Goal: Task Accomplishment & Management: Manage account settings

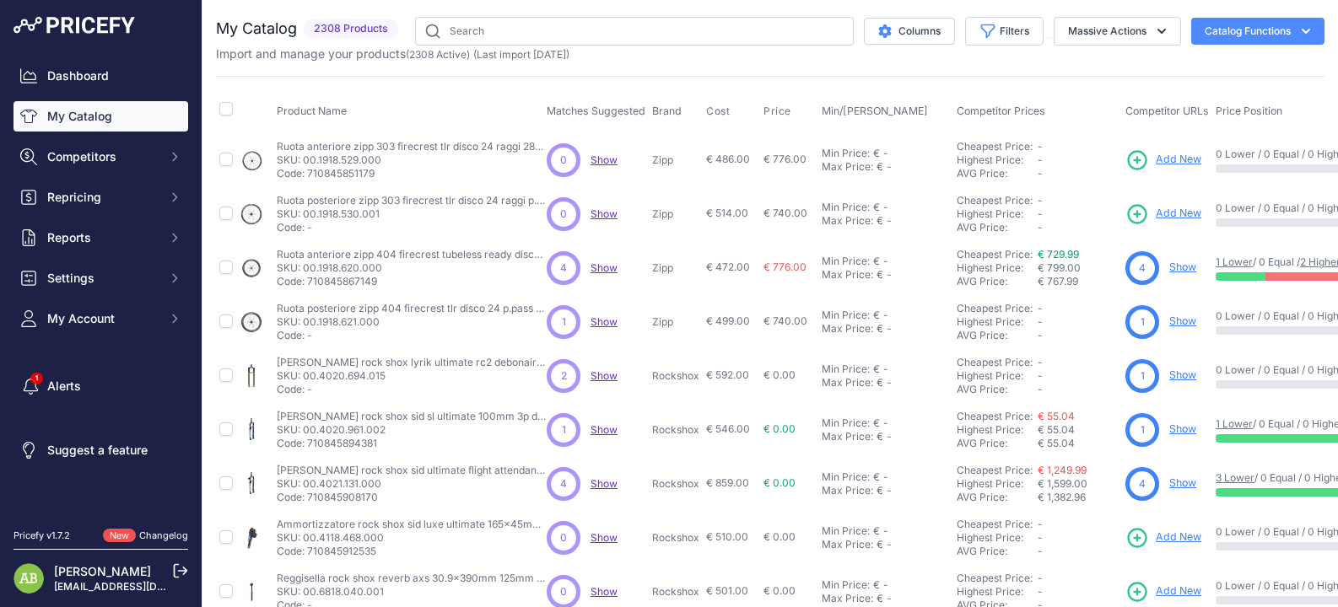
click at [64, 215] on div "Dashboard My Catalog Competitors Competitors Monitored URLs MAP infringements R…" at bounding box center [100, 197] width 175 height 273
click at [97, 172] on div "Dashboard My Catalog Competitors Competitors Monitored URLs MAP infringements R…" at bounding box center [100, 197] width 175 height 273
click at [98, 154] on span "Competitors" at bounding box center [102, 156] width 111 height 17
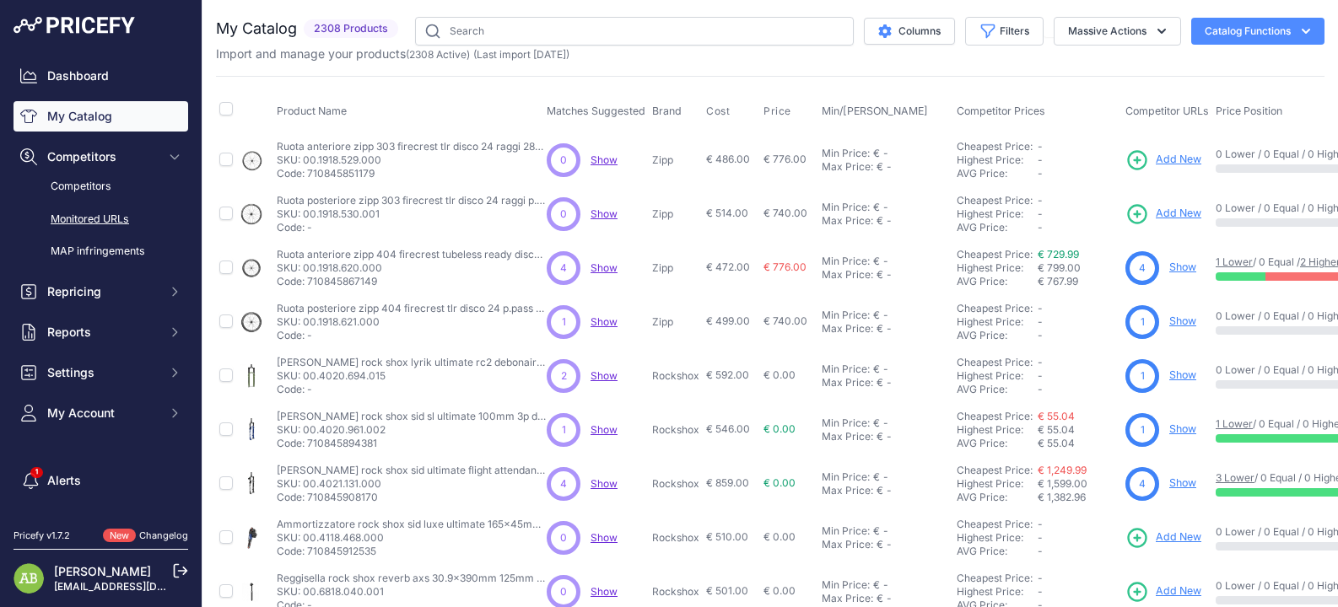
click at [105, 232] on link "Monitored URLs" at bounding box center [100, 220] width 175 height 30
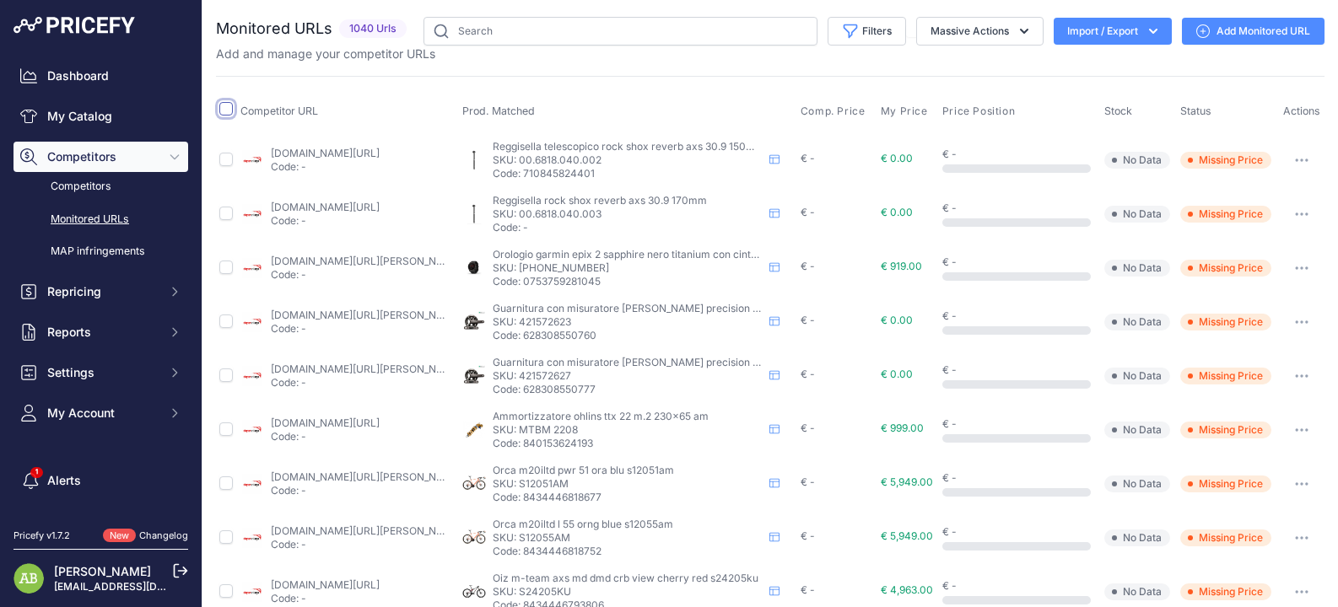
click at [222, 110] on input "checkbox" at bounding box center [225, 108] width 13 height 13
checkbox input "true"
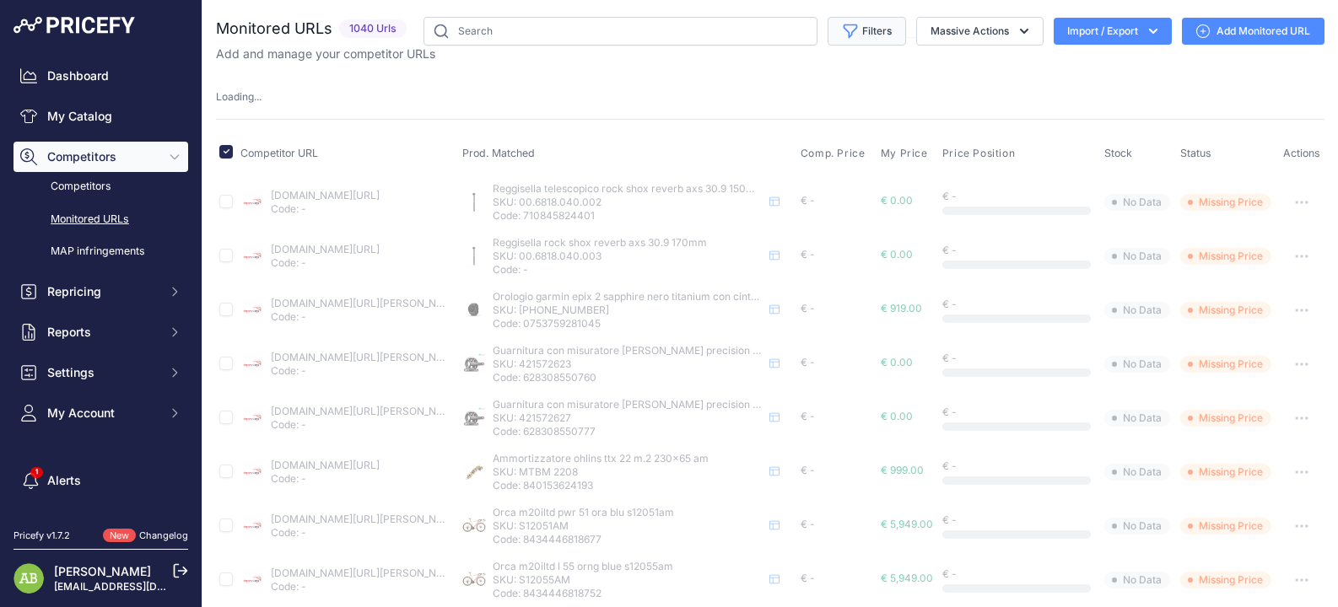
click at [864, 32] on button "Filters" at bounding box center [867, 31] width 78 height 29
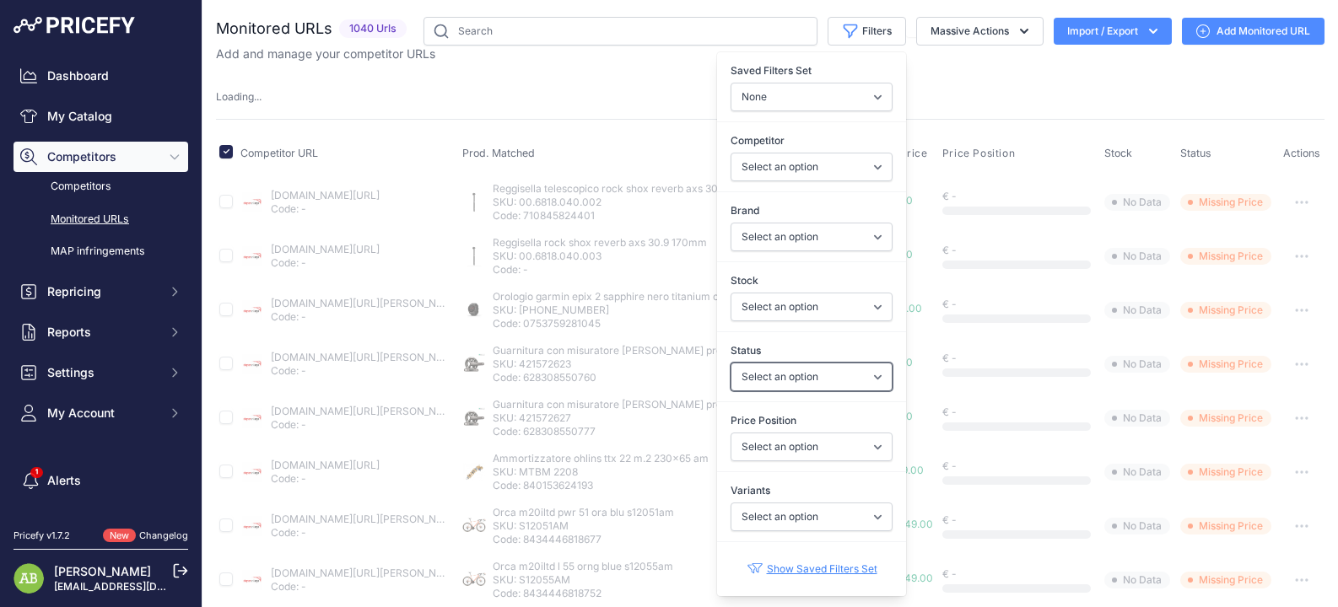
click at [757, 379] on select "Select an option Enabled Disabled In progress Scraping Failed Not Found Missing…" at bounding box center [812, 377] width 162 height 29
select select
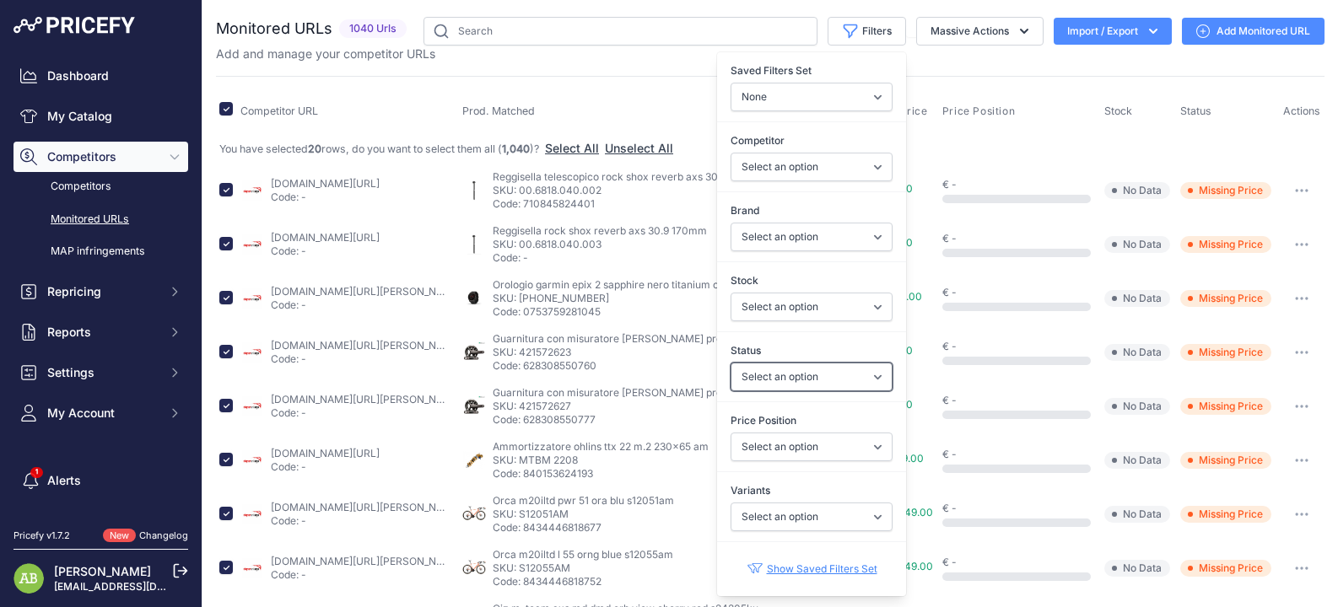
click at [774, 373] on select "Select an option Enabled Disabled In progress Scraping Failed Not Found Missing…" at bounding box center [812, 377] width 162 height 29
click at [773, 447] on select "Select an option I am lower Same price I am higher" at bounding box center [812, 447] width 162 height 29
select select "0"
click at [731, 433] on select "Select an option I am lower Same price I am higher" at bounding box center [812, 447] width 162 height 29
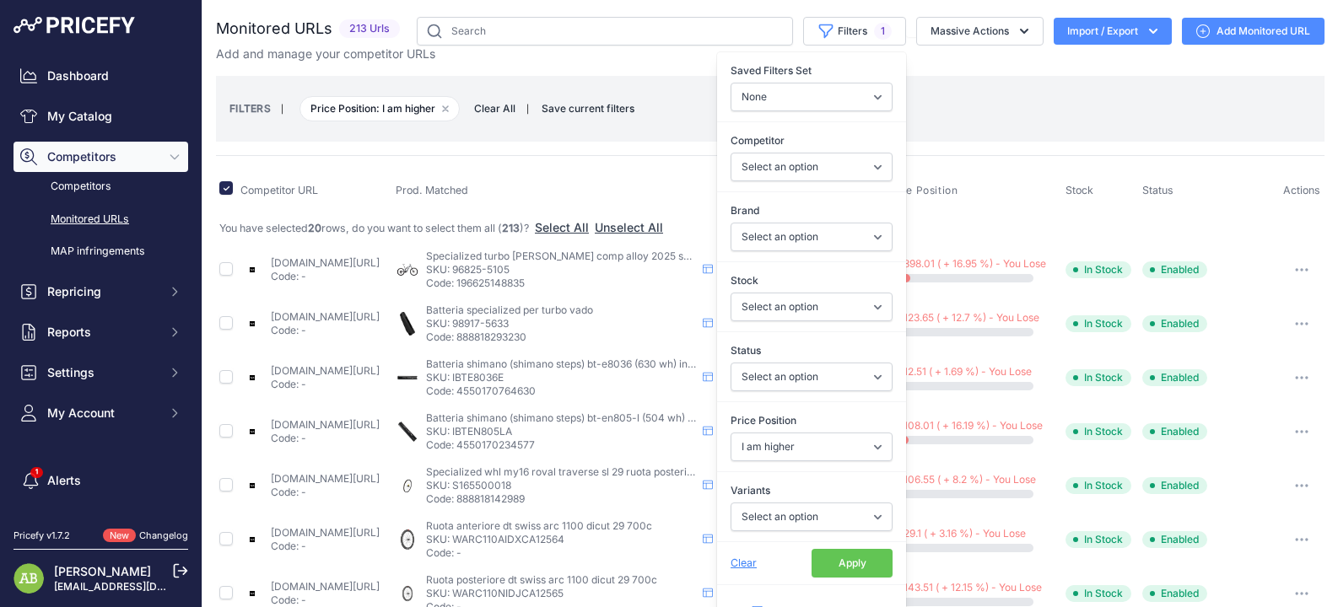
click at [612, 170] on th "Prod. Matched" at bounding box center [563, 191] width 342 height 42
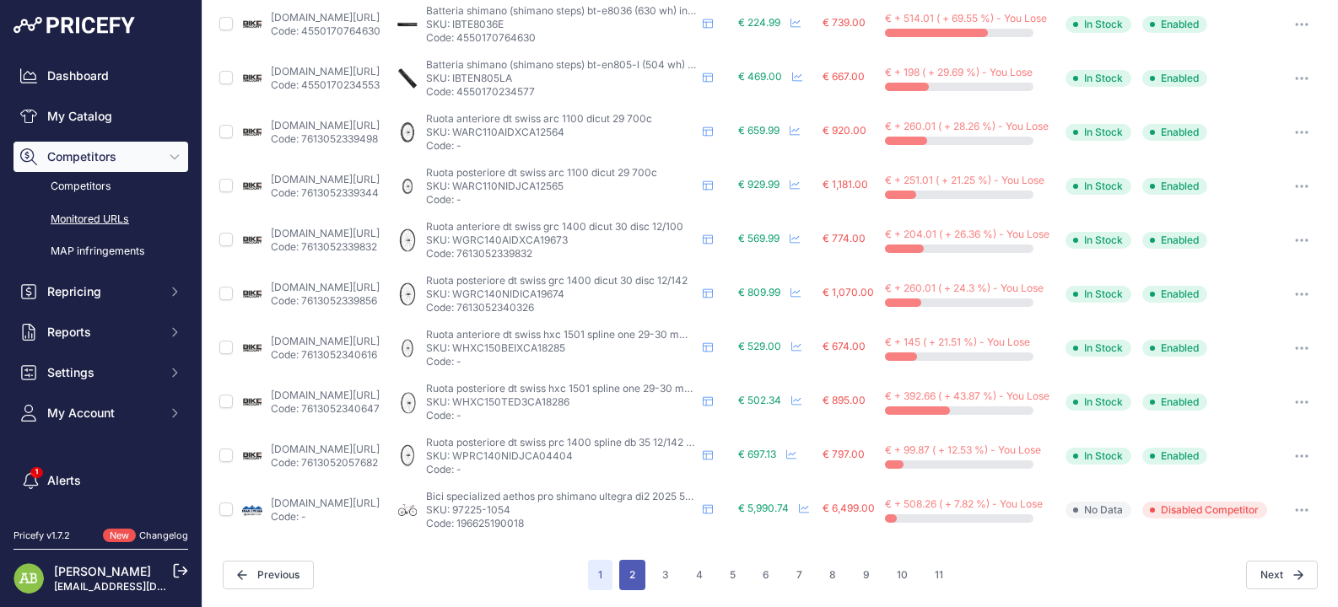
click at [623, 576] on button "2" at bounding box center [632, 575] width 26 height 30
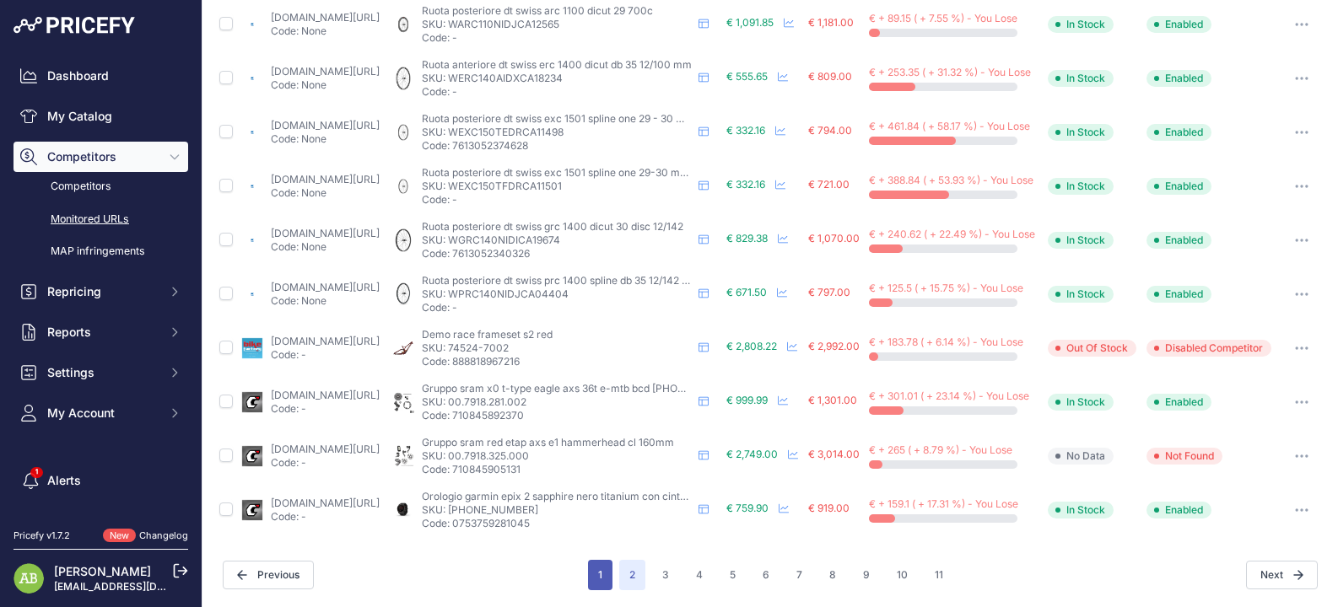
click at [594, 572] on button "1" at bounding box center [600, 575] width 24 height 30
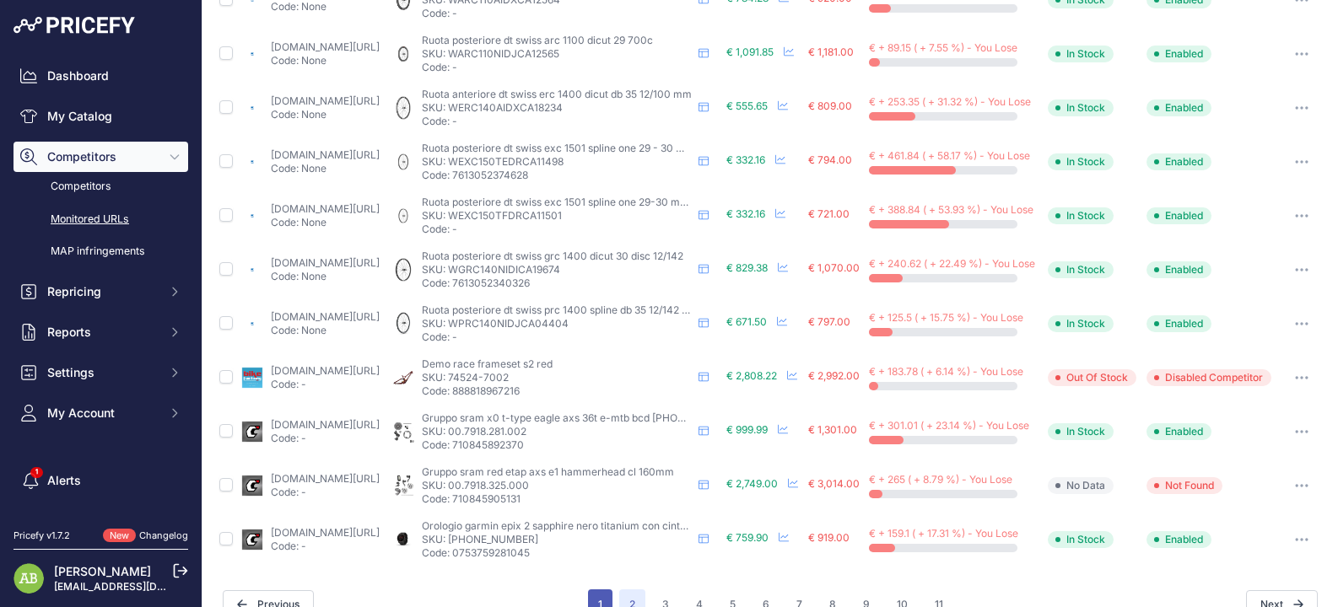
scroll to position [815, 0]
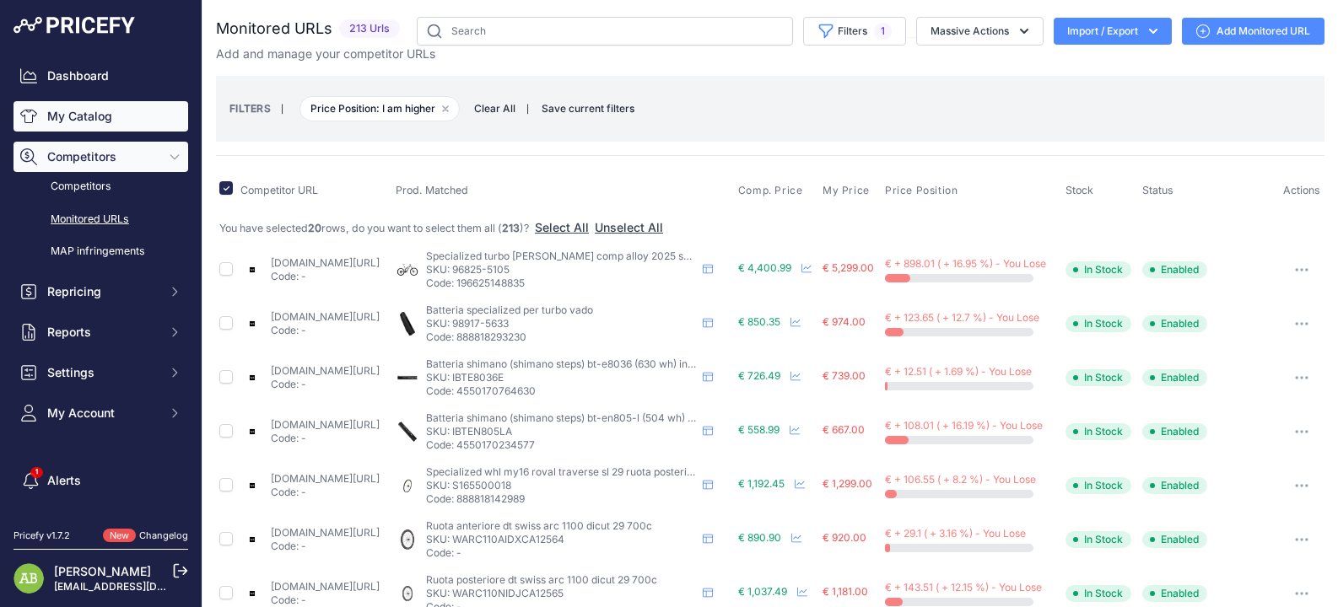
click at [73, 120] on link "My Catalog" at bounding box center [100, 116] width 175 height 30
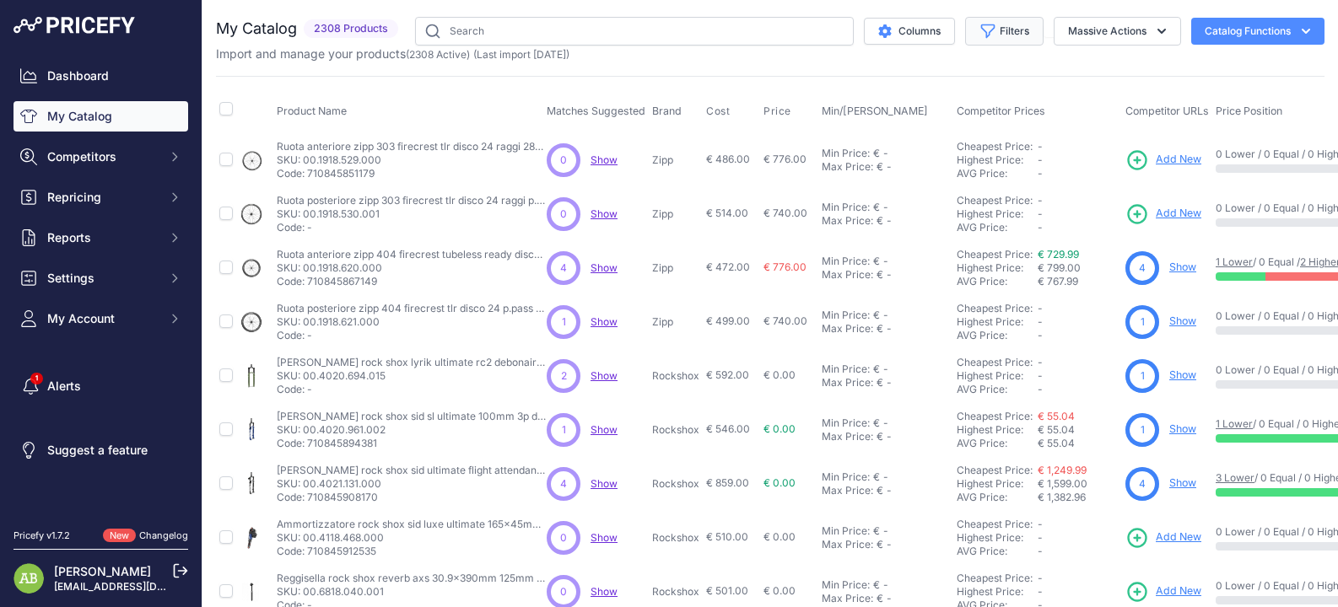
click at [1018, 29] on button "Filters" at bounding box center [1004, 31] width 78 height 29
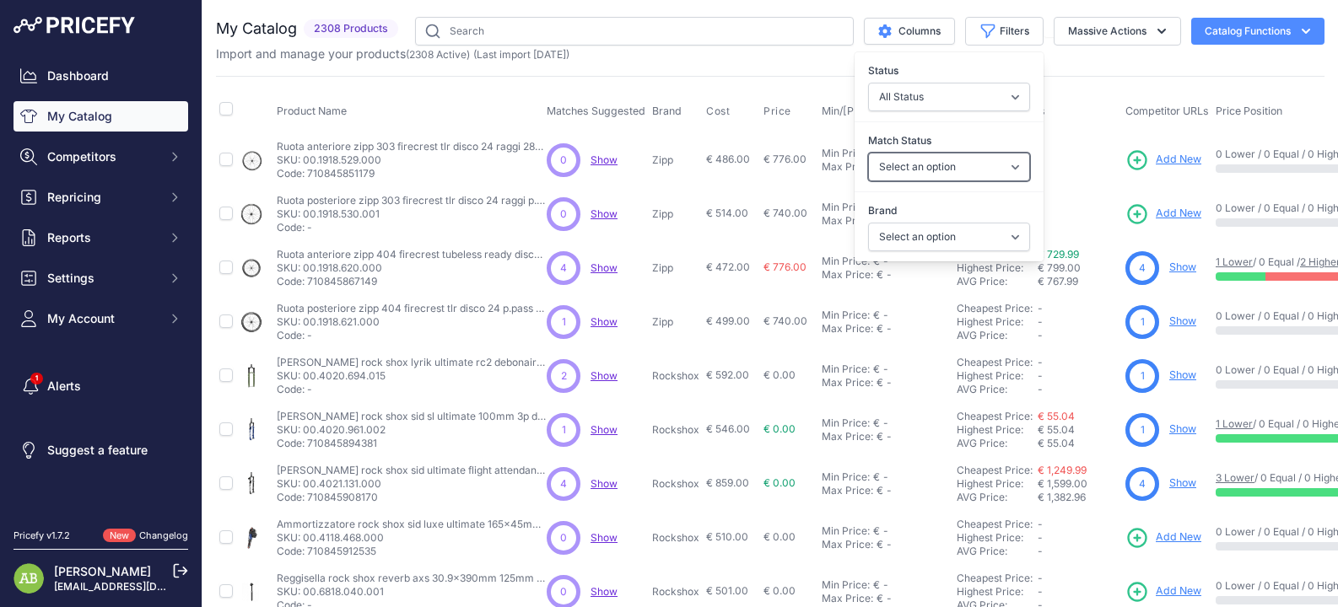
click at [925, 172] on select "Select an option Matched Unmatched" at bounding box center [949, 167] width 162 height 29
drag, startPoint x: 925, startPoint y: 172, endPoint x: 910, endPoint y: 137, distance: 38.5
click at [925, 172] on select "Select an option Matched Unmatched" at bounding box center [949, 167] width 162 height 29
click at [897, 94] on select "All Status Only Enabled Only Disabled" at bounding box center [949, 97] width 162 height 29
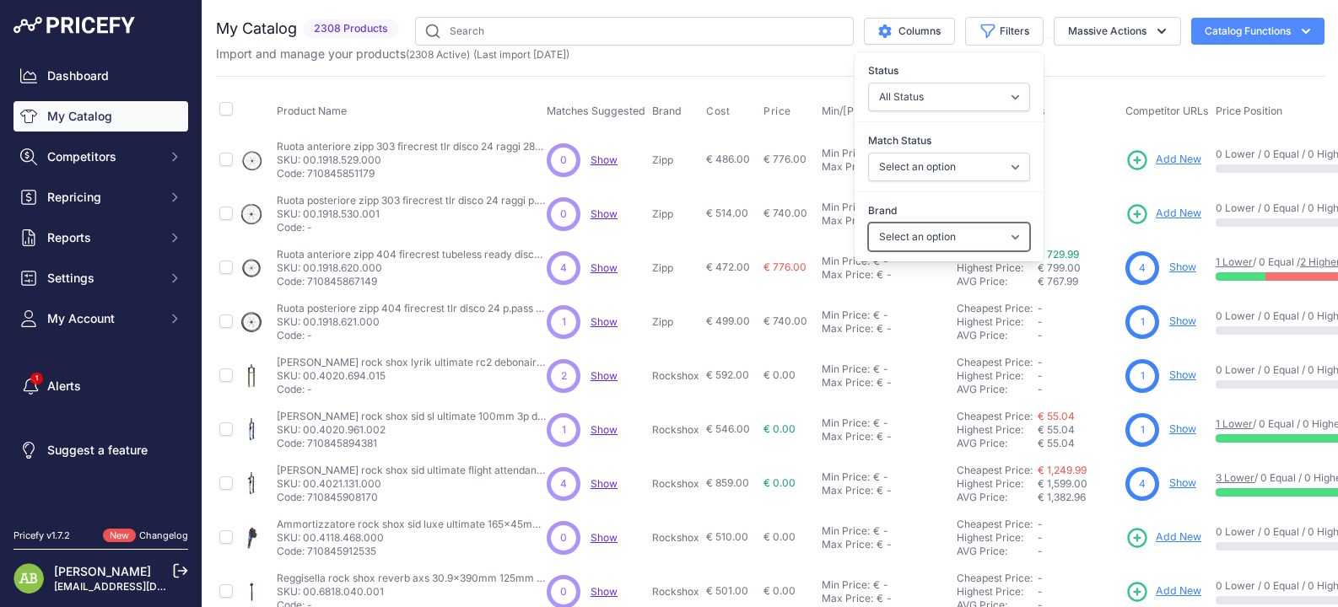
click at [936, 241] on select "Select an option 4iiii AMFLOW Bosch BROMPTON CANNONDALE ceramicspeed CERVELO CO…" at bounding box center [949, 237] width 162 height 29
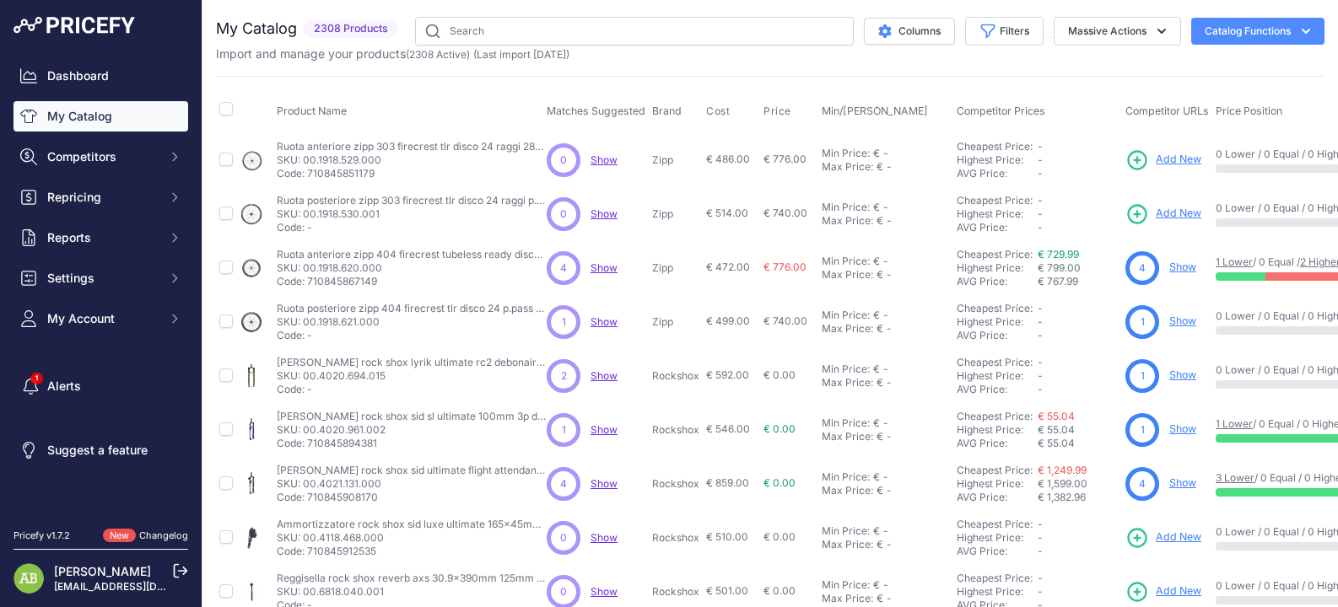
click at [383, 96] on th "Product Name" at bounding box center [408, 111] width 270 height 42
click at [108, 163] on span "Competitors" at bounding box center [102, 156] width 111 height 17
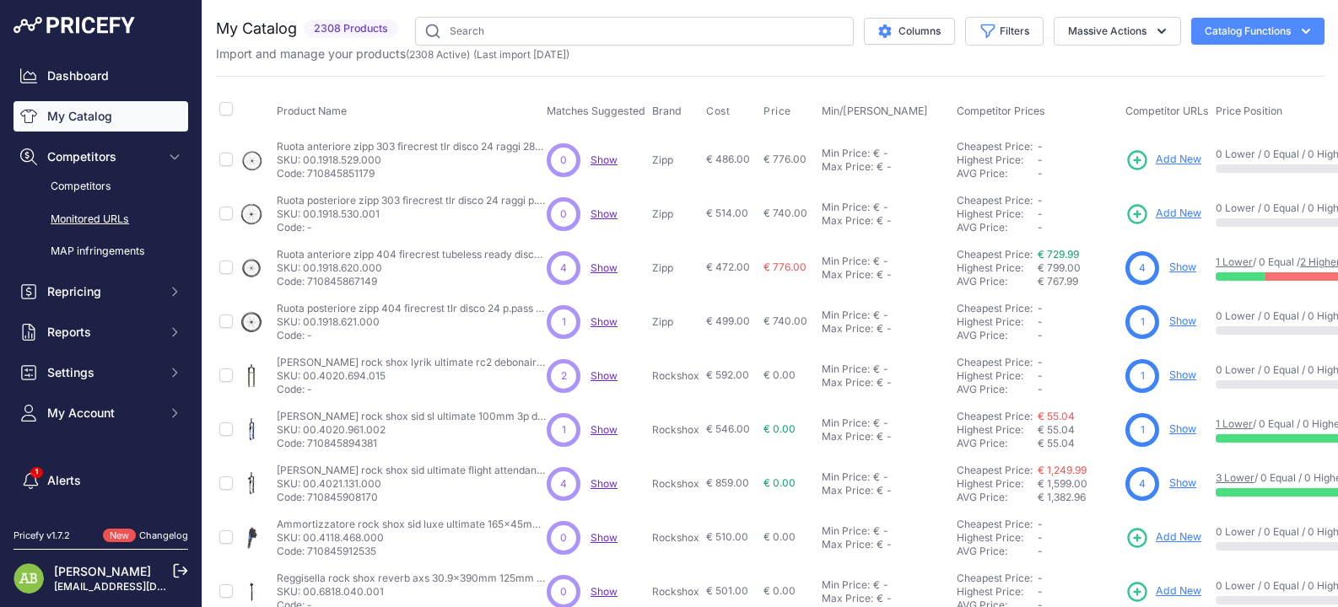
click at [109, 218] on link "Monitored URLs" at bounding box center [100, 220] width 175 height 30
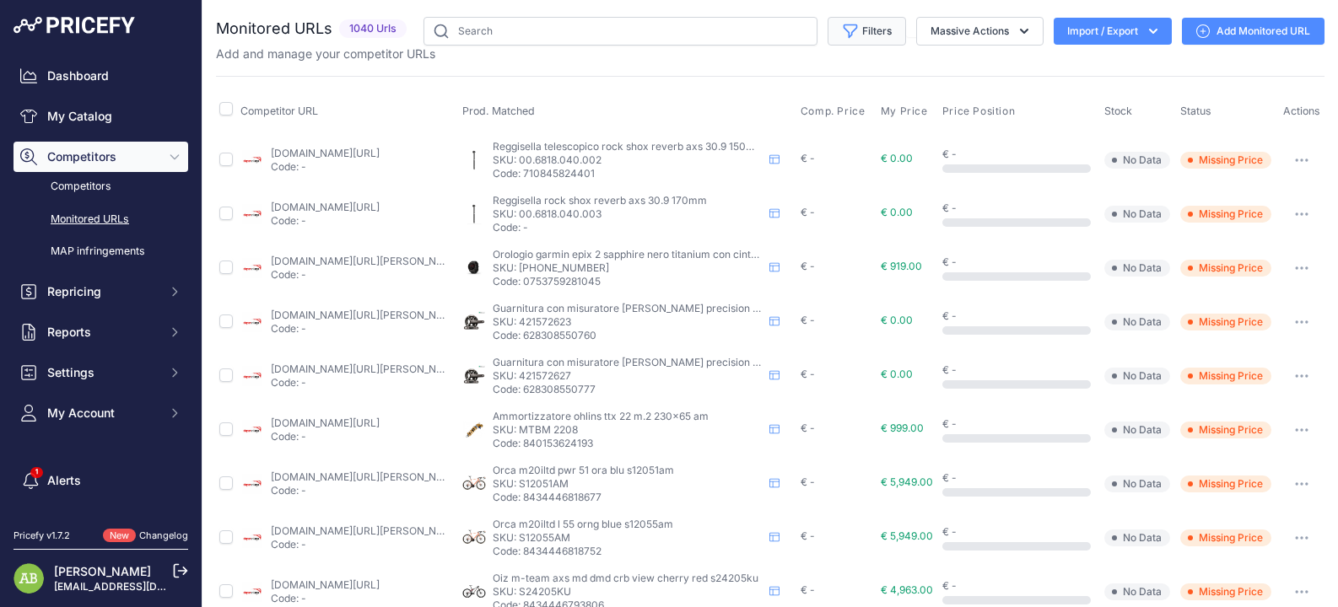
click at [871, 35] on button "Filters" at bounding box center [867, 31] width 78 height 29
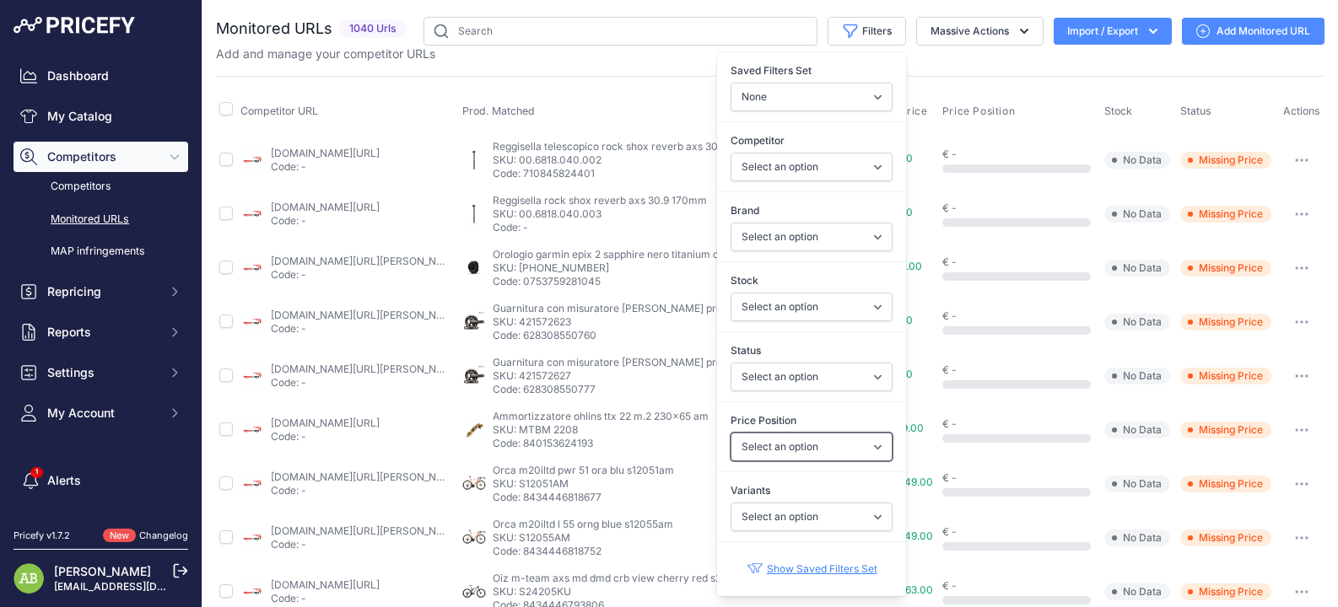
click at [813, 447] on select "Select an option I am lower Same price I am higher" at bounding box center [812, 447] width 162 height 29
select select "0"
click at [731, 433] on select "Select an option I am lower Same price I am higher" at bounding box center [812, 447] width 162 height 29
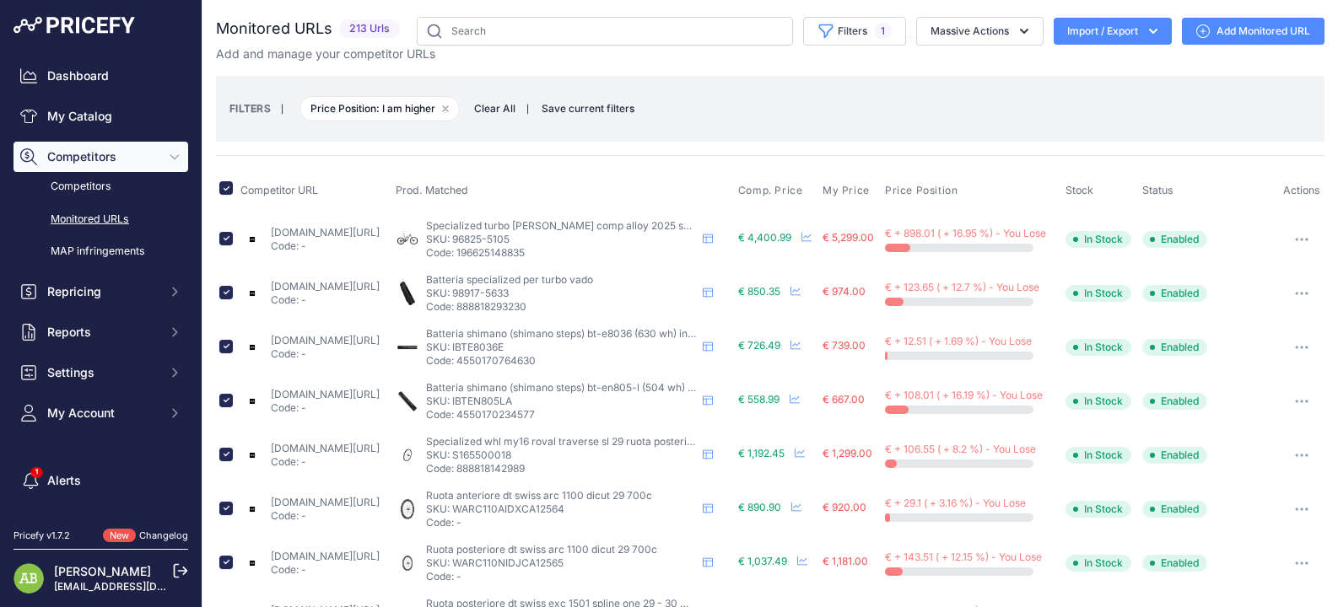
click at [1100, 27] on button "Import / Export" at bounding box center [1113, 31] width 118 height 27
click at [1094, 102] on div "Export" at bounding box center [1111, 97] width 135 height 30
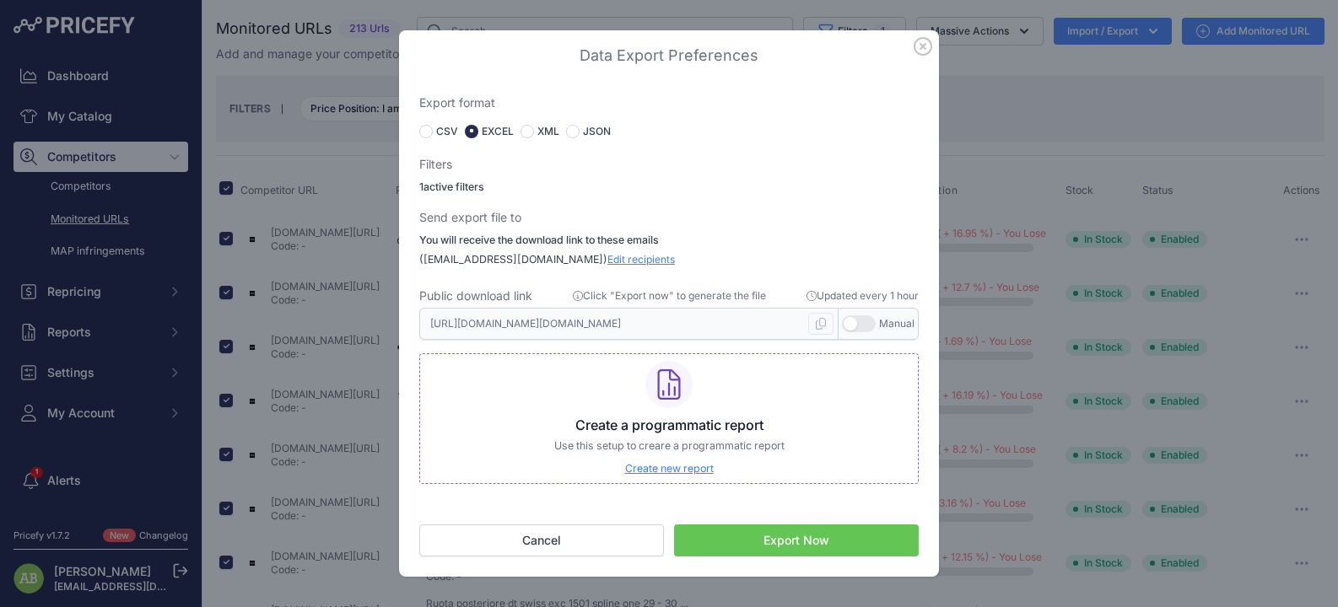
click at [773, 545] on button "Export Now" at bounding box center [796, 541] width 245 height 32
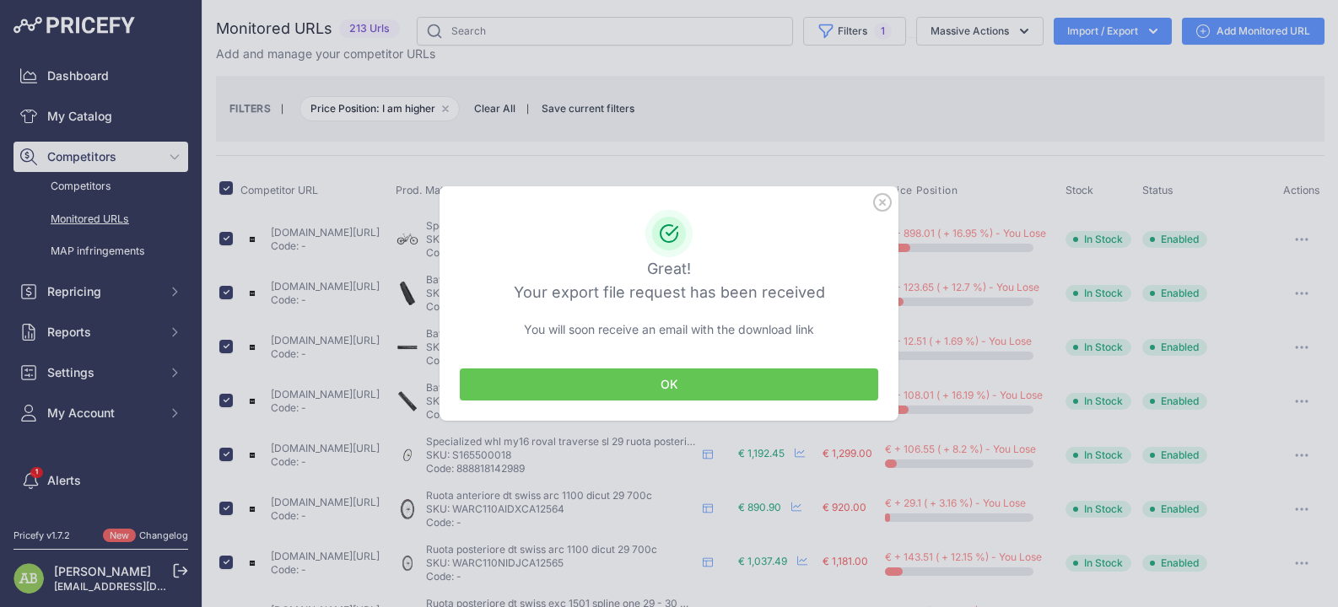
click at [677, 381] on button "OK" at bounding box center [669, 385] width 418 height 32
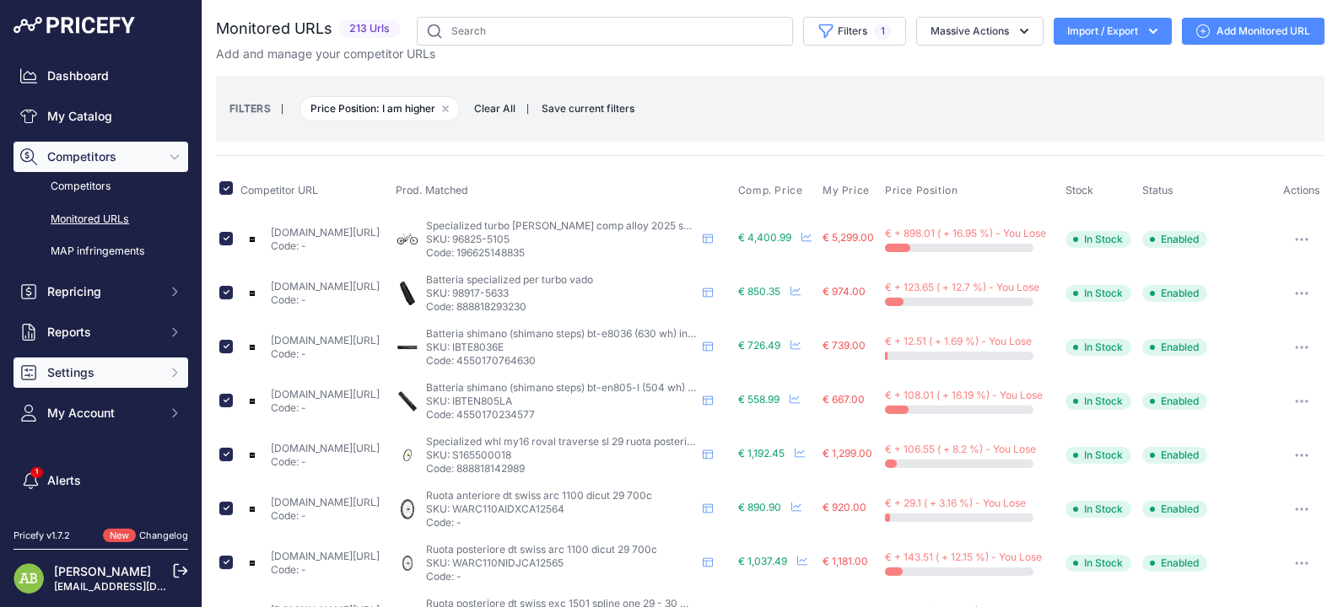
click at [46, 375] on button "Settings" at bounding box center [100, 373] width 175 height 30
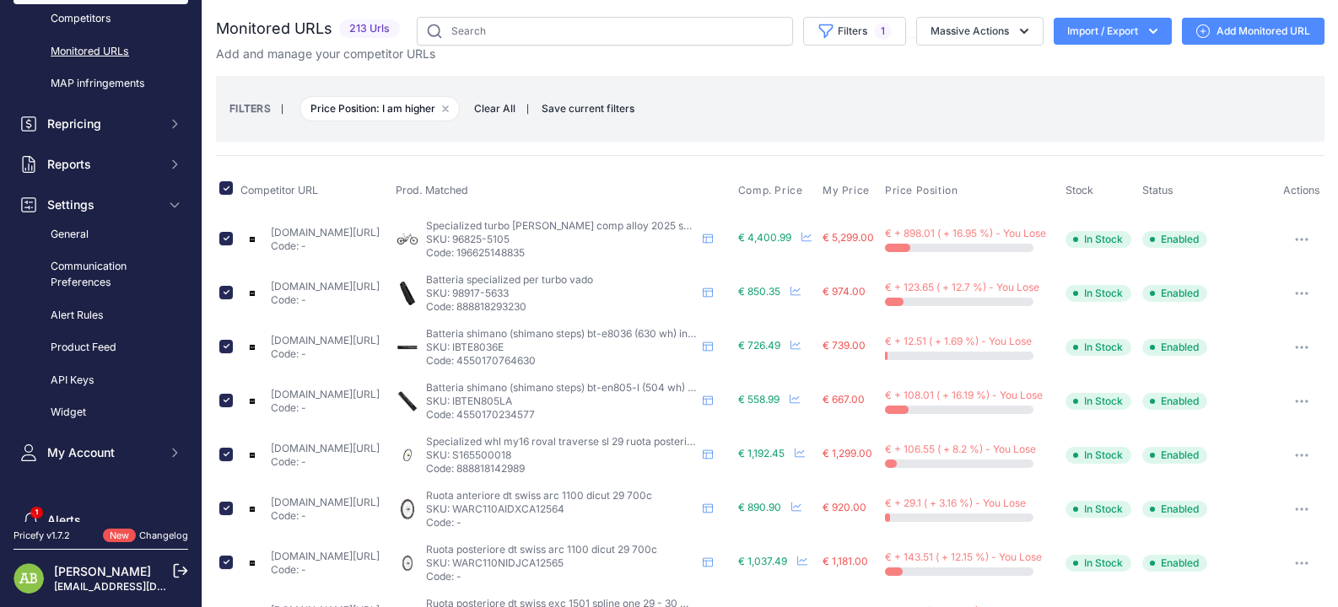
scroll to position [169, 0]
click at [91, 343] on link "Product Feed" at bounding box center [100, 347] width 175 height 30
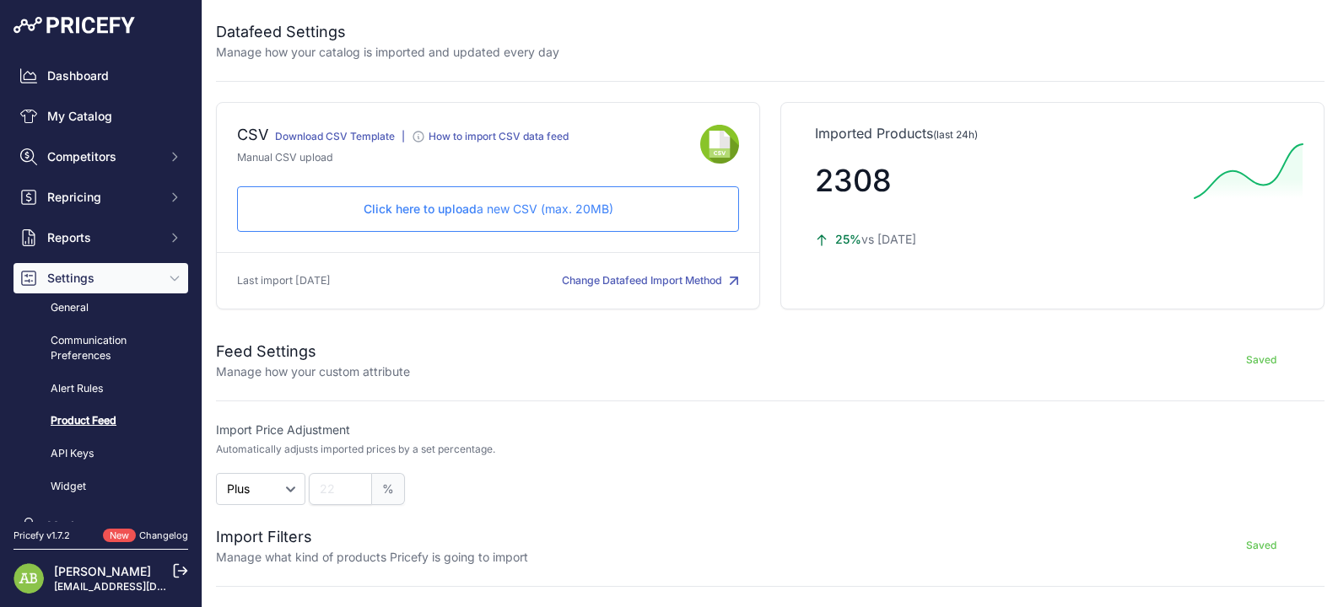
click at [475, 205] on p "Click here to upload a new CSV (max. 20MB)" at bounding box center [487, 209] width 473 height 17
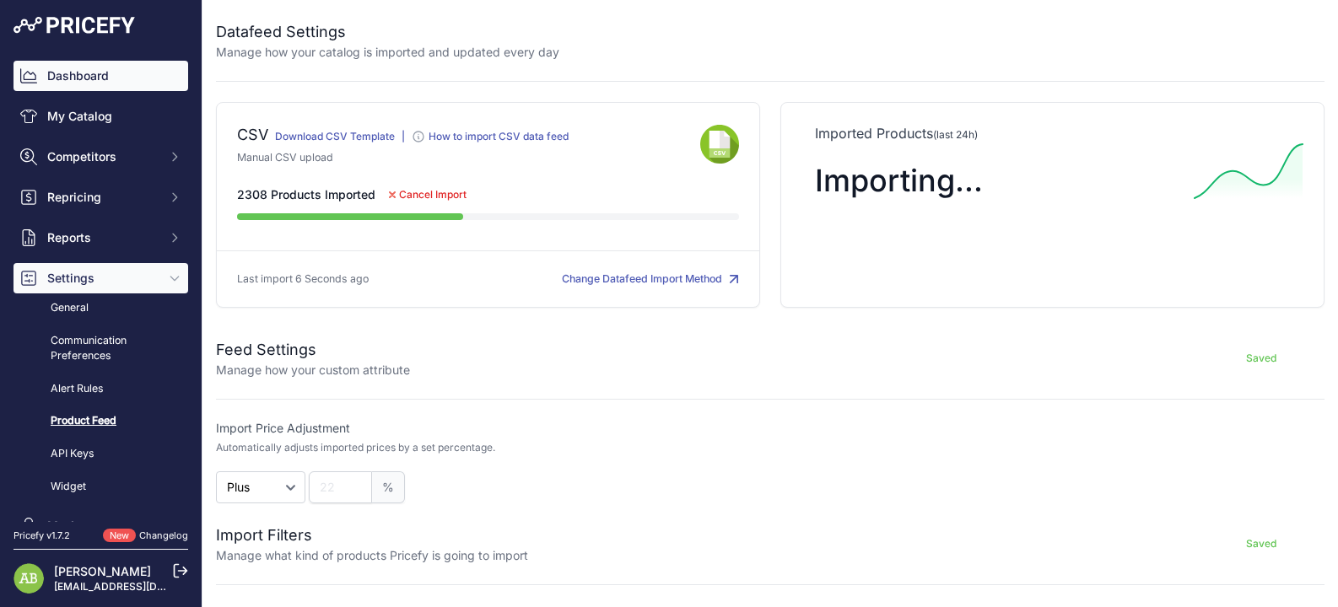
drag, startPoint x: 0, startPoint y: 0, endPoint x: 95, endPoint y: 73, distance: 119.8
click at [95, 73] on link "Dashboard" at bounding box center [100, 76] width 175 height 30
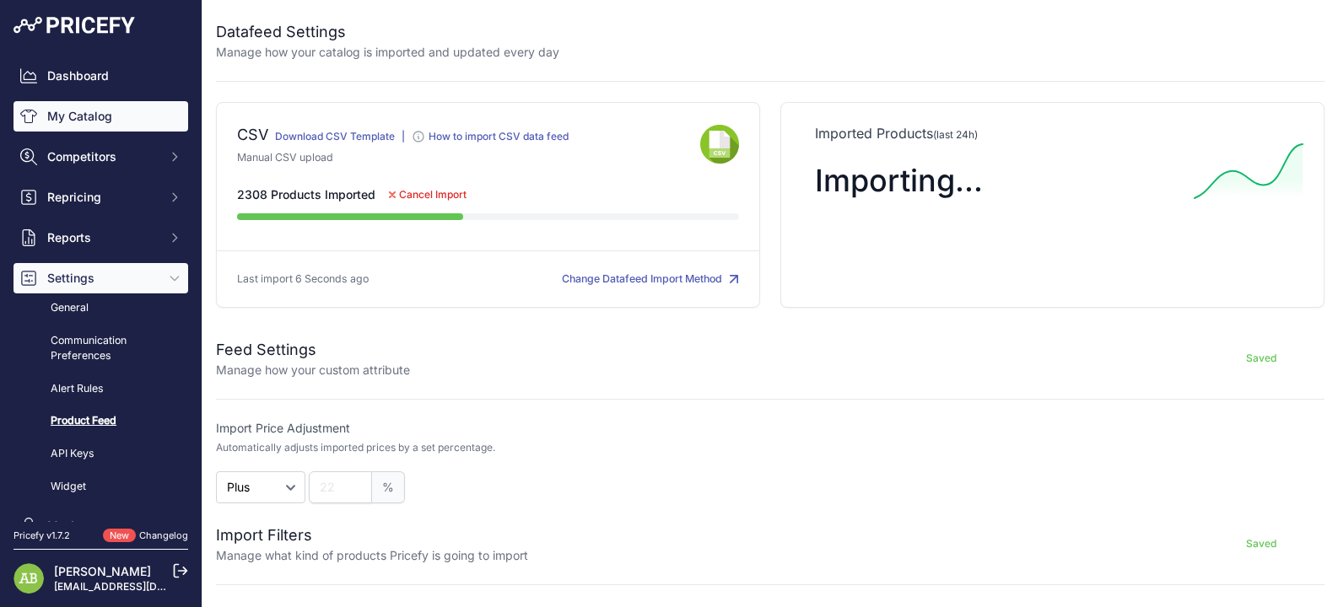
click at [114, 115] on link "My Catalog" at bounding box center [100, 116] width 175 height 30
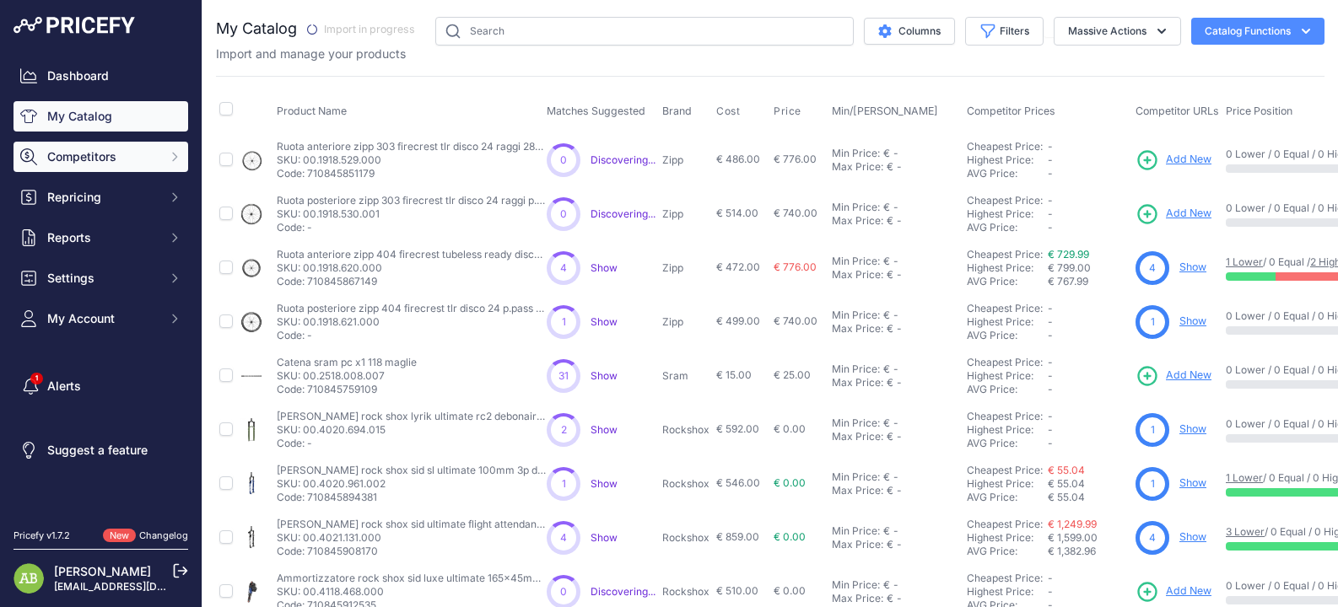
drag, startPoint x: 159, startPoint y: 141, endPoint x: 142, endPoint y: 151, distance: 19.7
click at [156, 142] on div "Dashboard My Catalog Competitors Competitors Monitored URLs MAP infringements R…" at bounding box center [100, 197] width 175 height 273
click at [131, 156] on span "Competitors" at bounding box center [102, 156] width 111 height 17
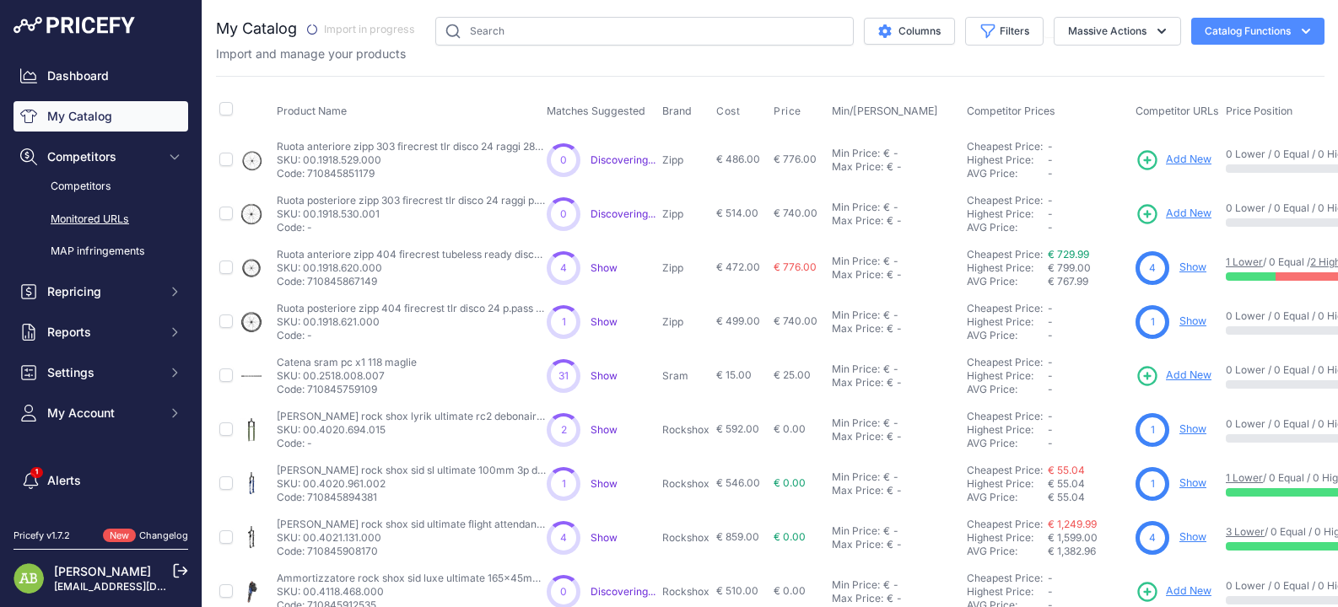
click at [115, 223] on link "Monitored URLs" at bounding box center [100, 220] width 175 height 30
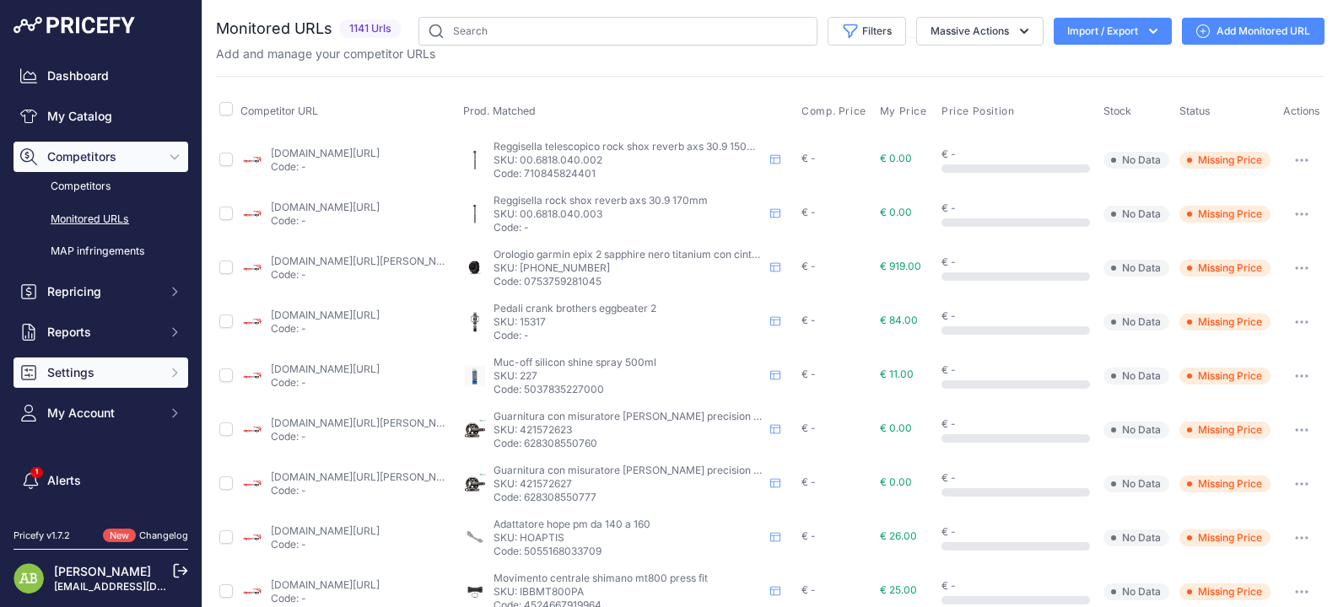
click at [57, 358] on button "Settings" at bounding box center [100, 373] width 175 height 30
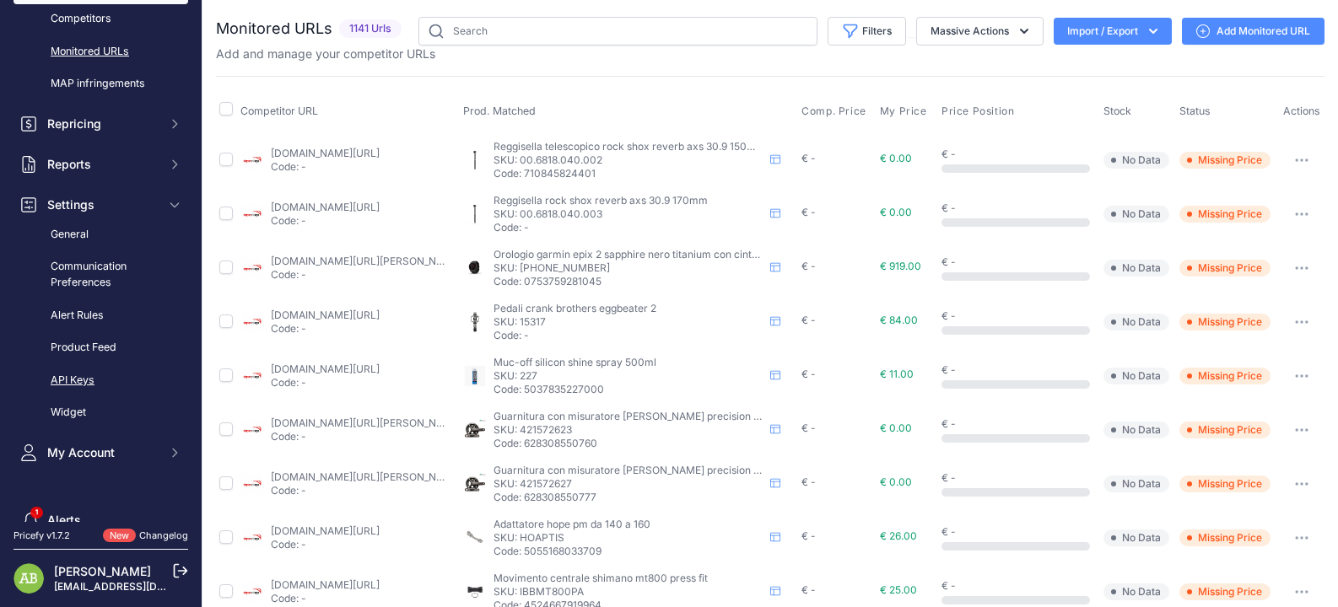
scroll to position [169, 0]
click at [77, 346] on link "Product Feed" at bounding box center [100, 347] width 175 height 30
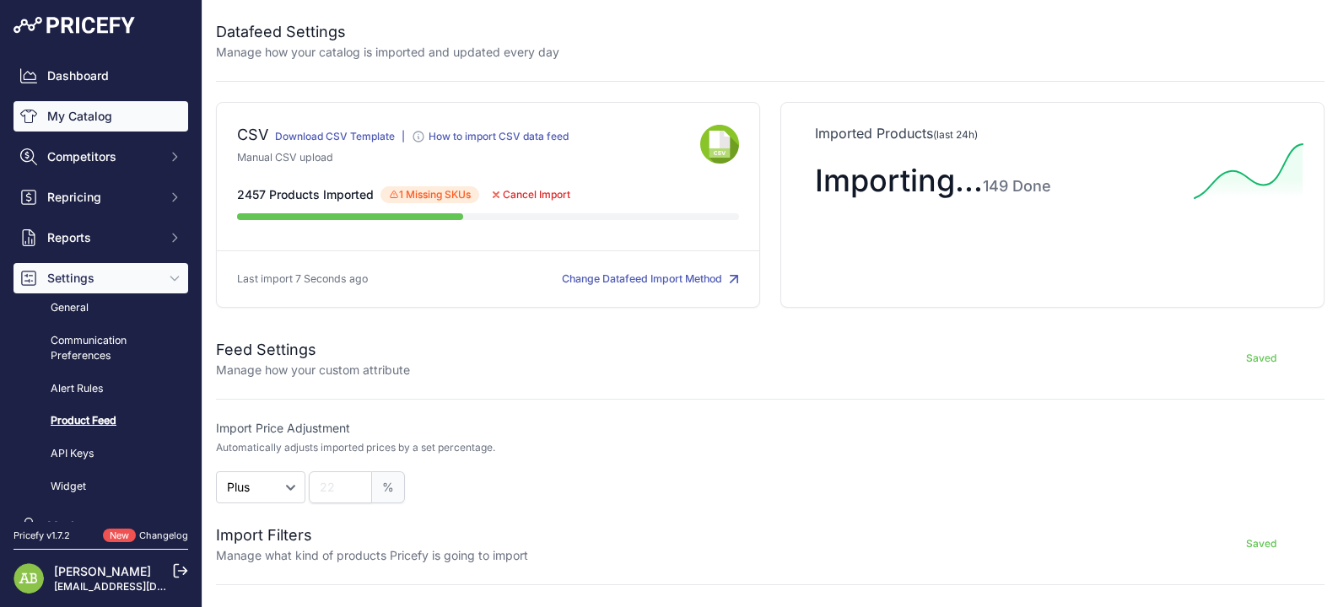
click at [69, 126] on link "My Catalog" at bounding box center [100, 116] width 175 height 30
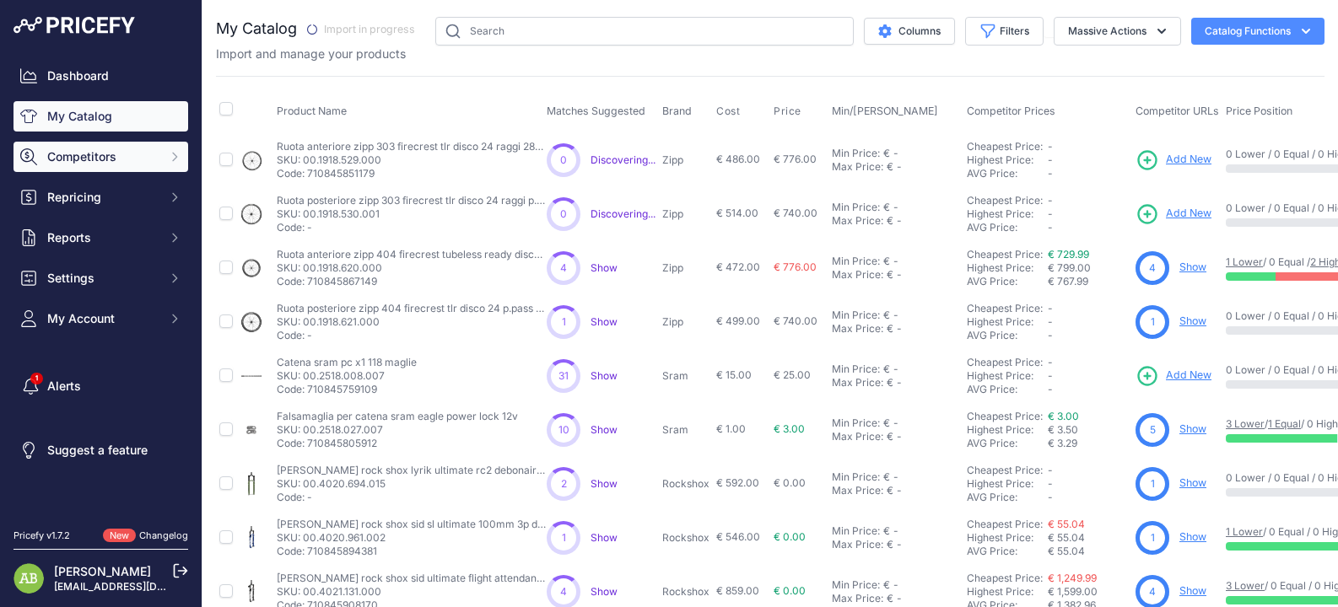
click at [83, 151] on span "Competitors" at bounding box center [102, 156] width 111 height 17
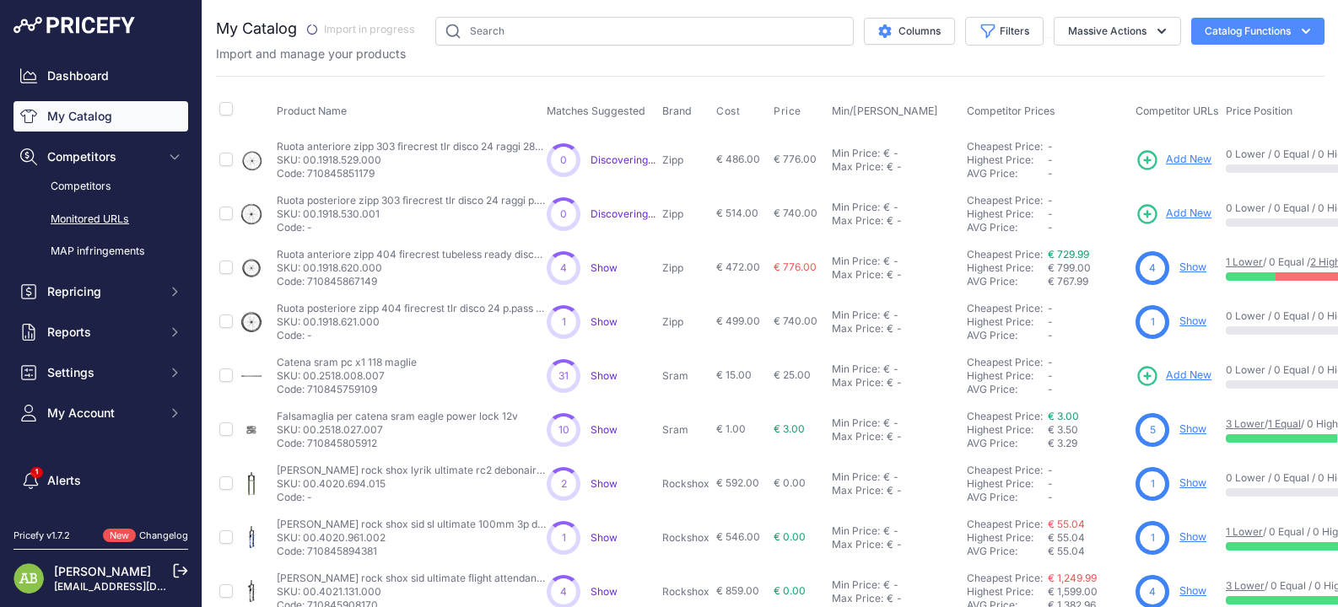
click at [104, 213] on link "Monitored URLs" at bounding box center [100, 220] width 175 height 30
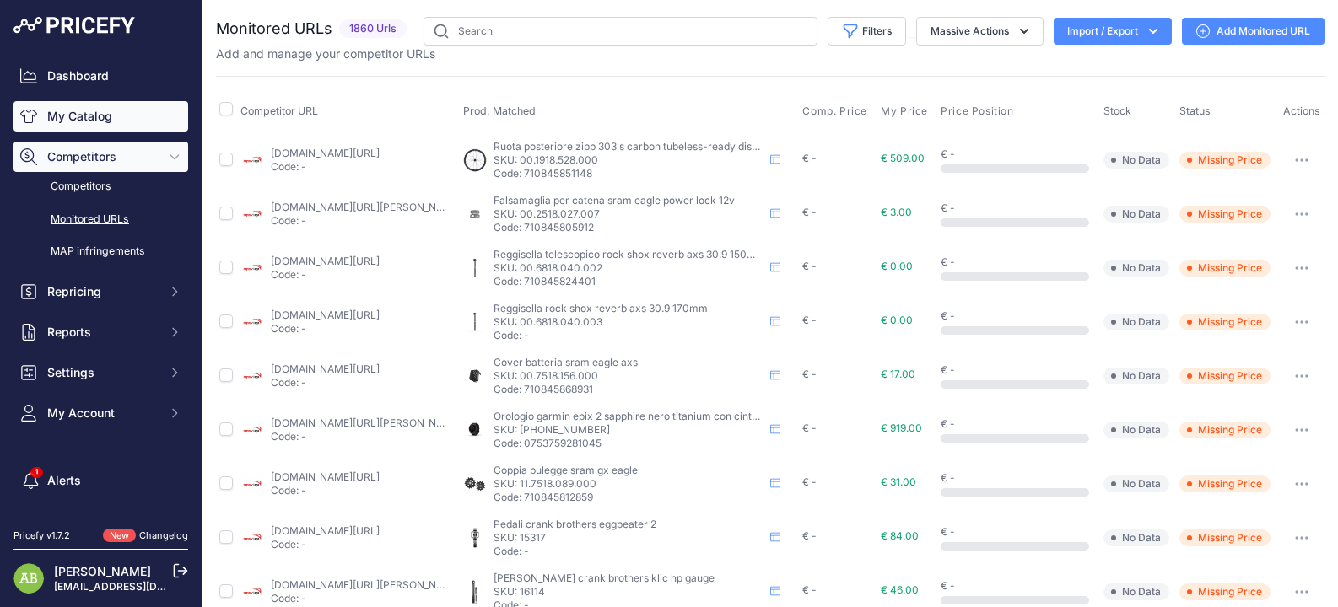
click at [120, 113] on link "My Catalog" at bounding box center [100, 116] width 175 height 30
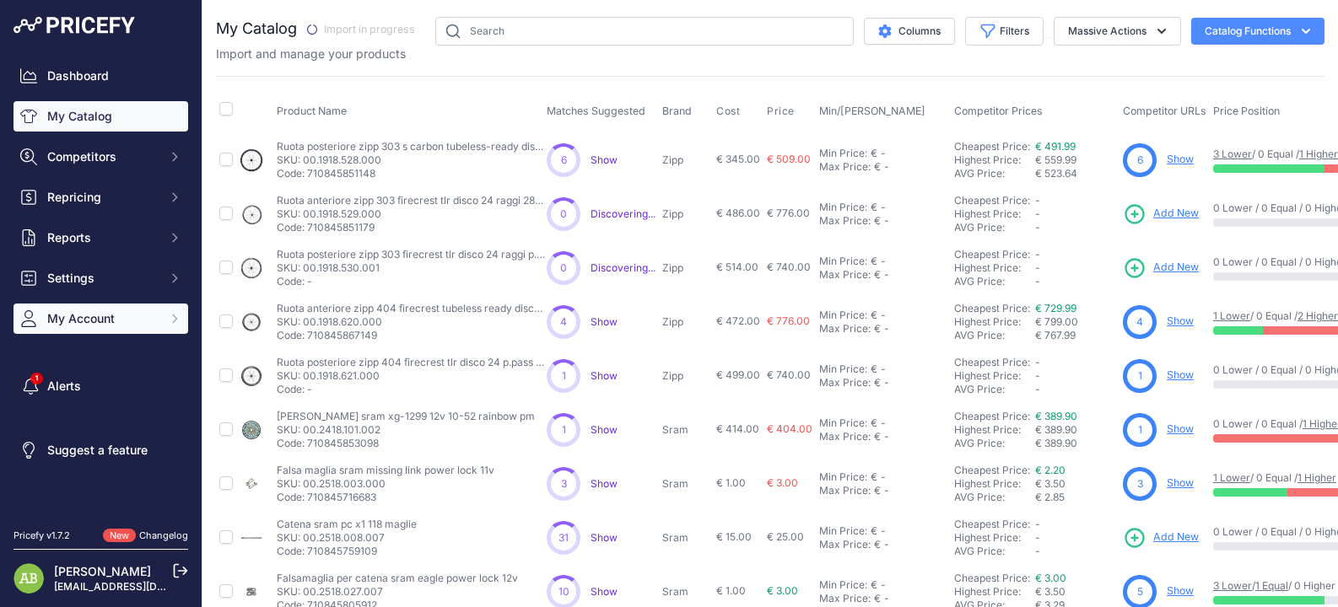
click at [127, 313] on span "My Account" at bounding box center [102, 318] width 111 height 17
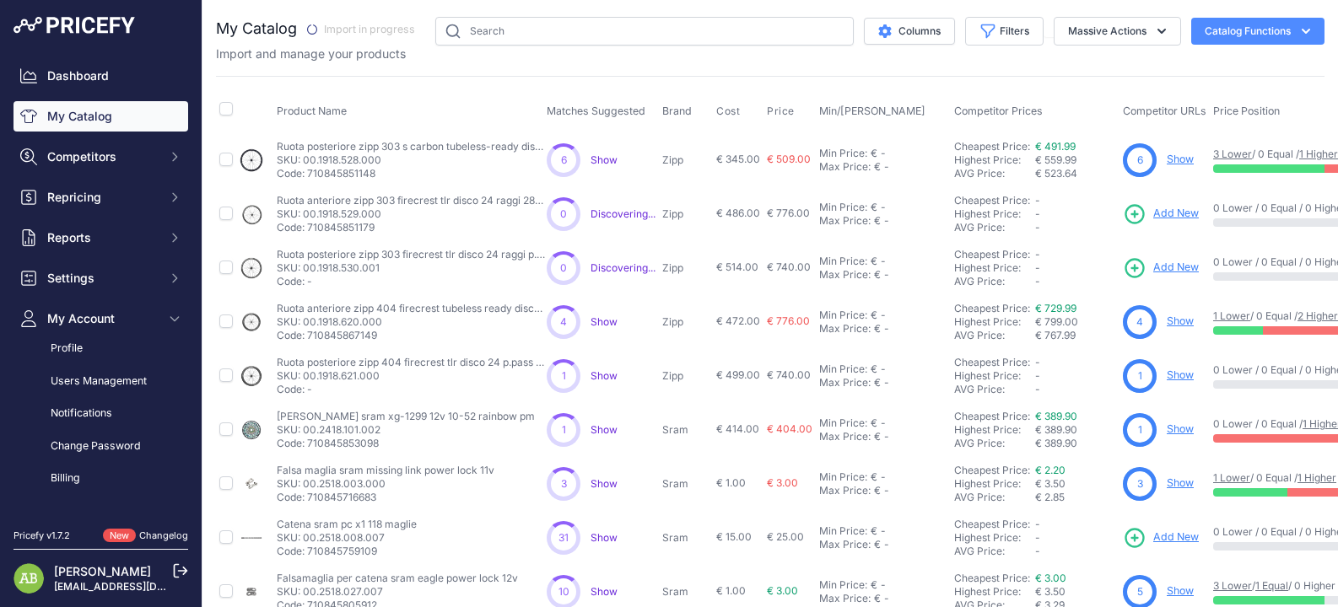
click at [296, 68] on div "My Catalog" at bounding box center [770, 506] width 1108 height 979
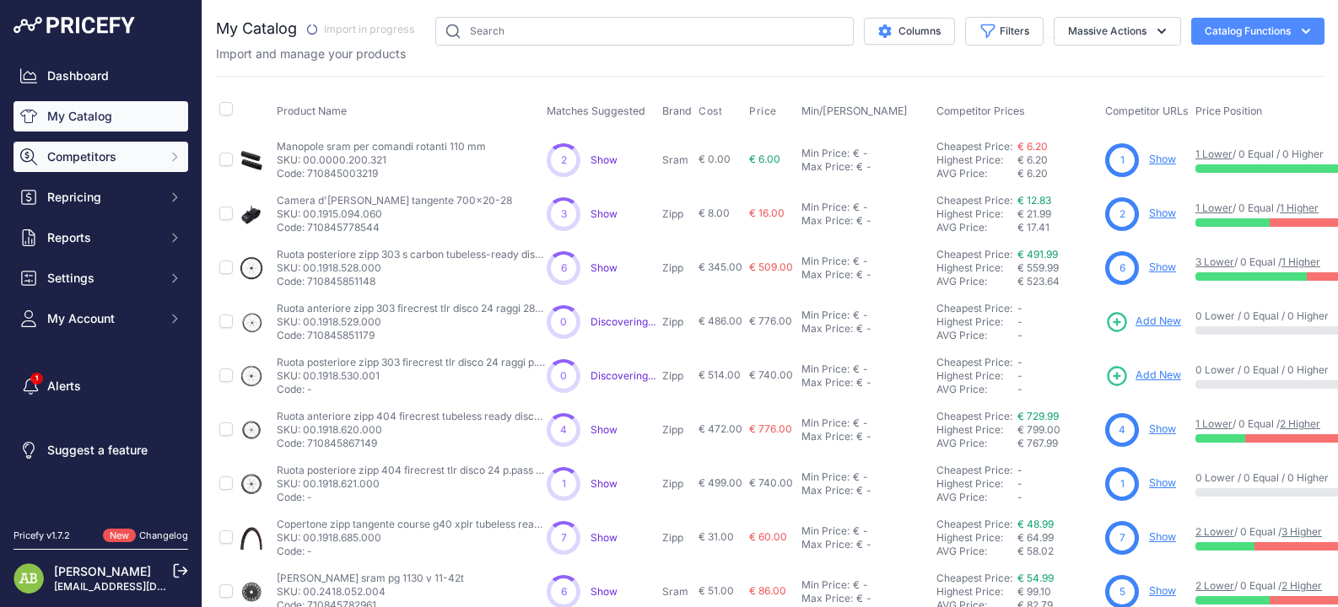
click at [157, 157] on span "Competitors" at bounding box center [102, 156] width 111 height 17
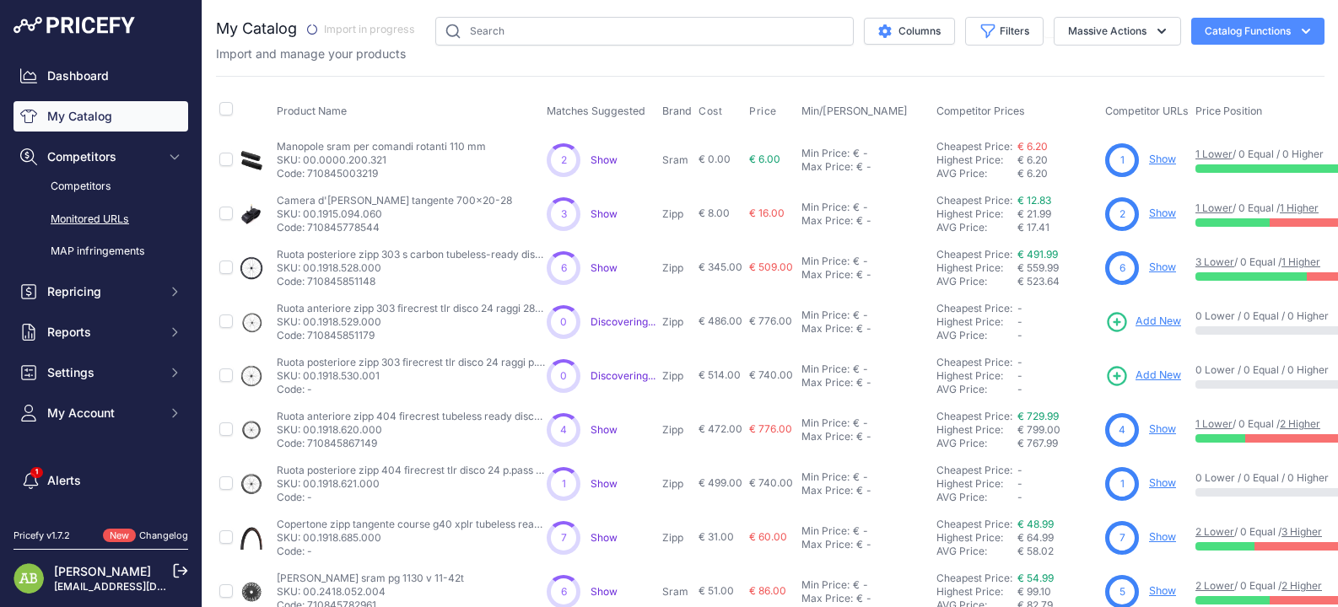
click at [116, 208] on link "Monitored URLs" at bounding box center [100, 220] width 175 height 30
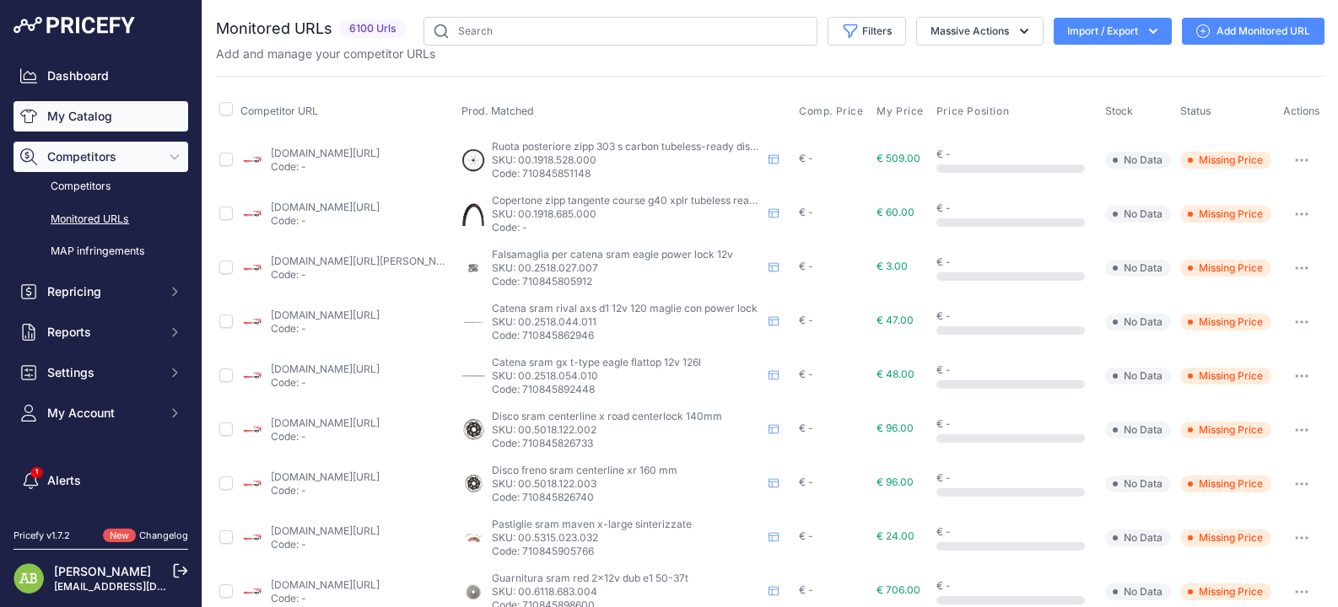
click at [107, 117] on link "My Catalog" at bounding box center [100, 116] width 175 height 30
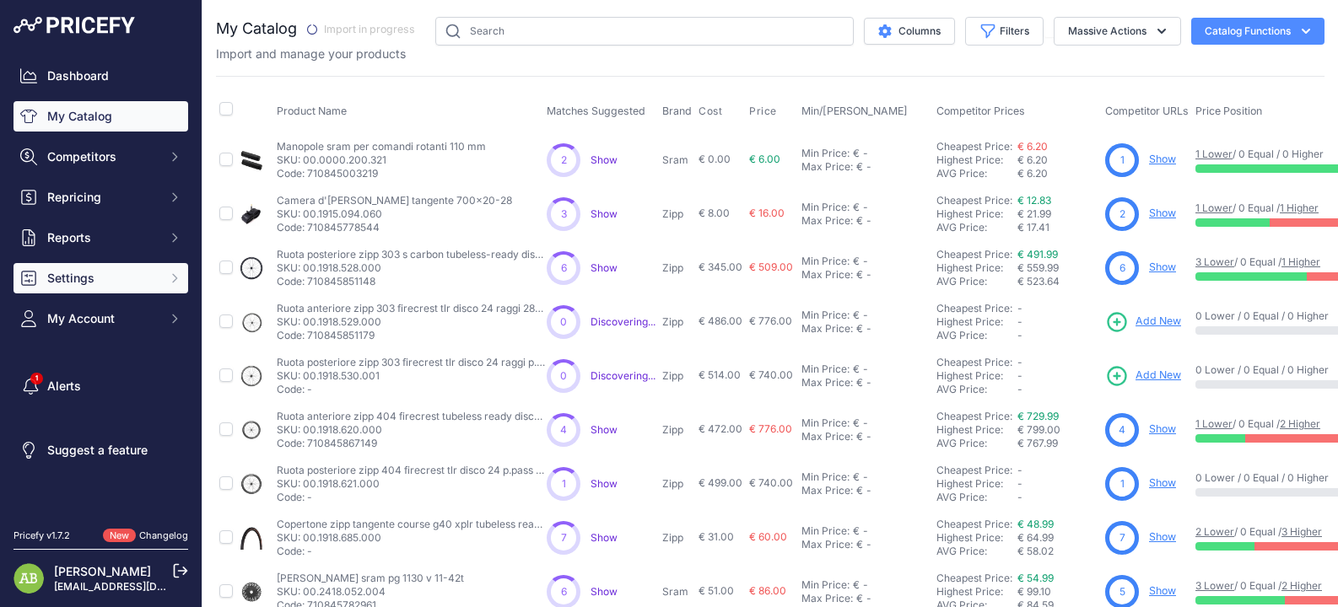
click at [96, 283] on span "Settings" at bounding box center [102, 278] width 111 height 17
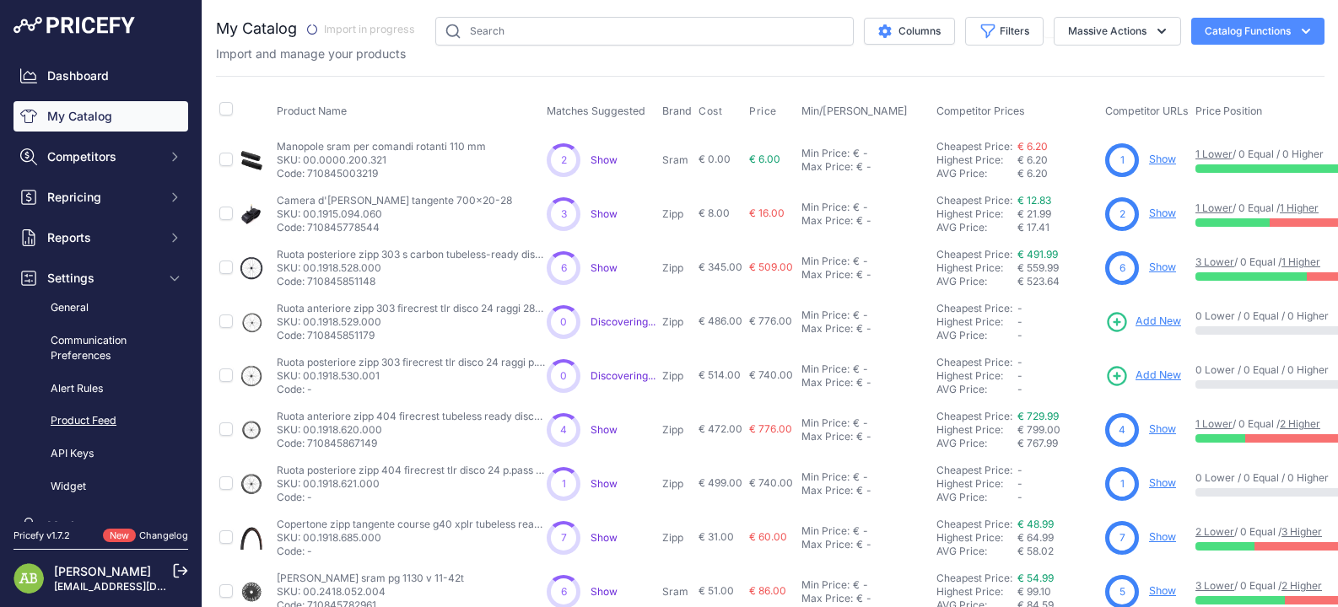
click at [108, 413] on link "Product Feed" at bounding box center [100, 422] width 175 height 30
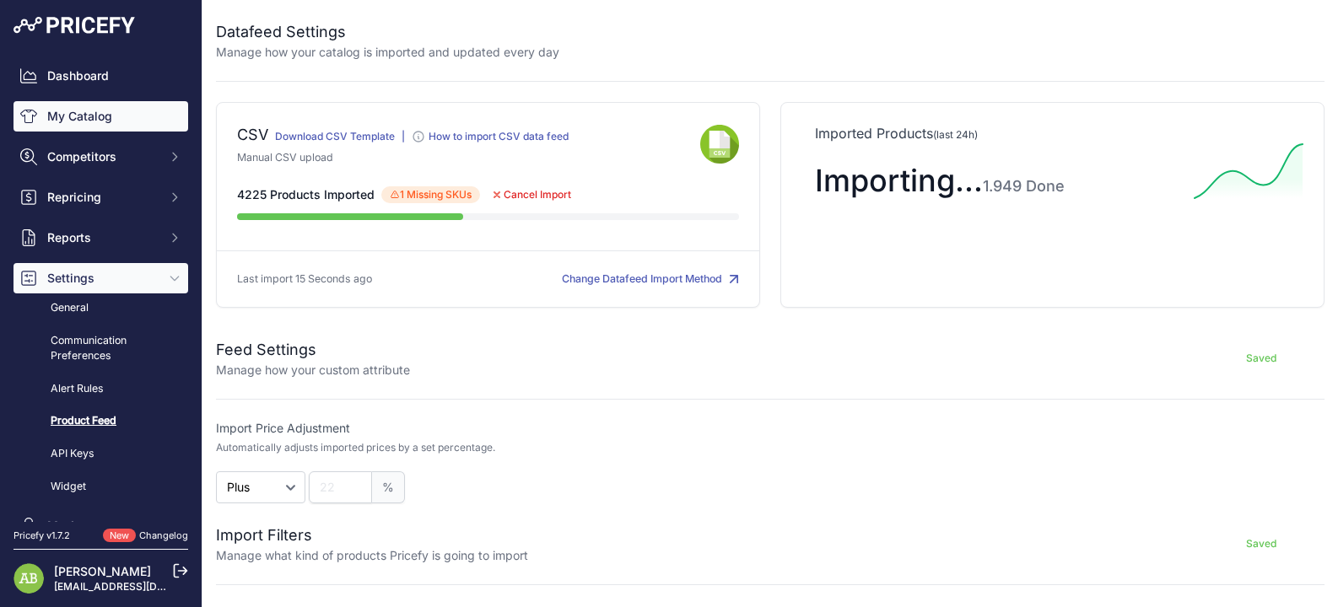
click at [78, 125] on link "My Catalog" at bounding box center [100, 116] width 175 height 30
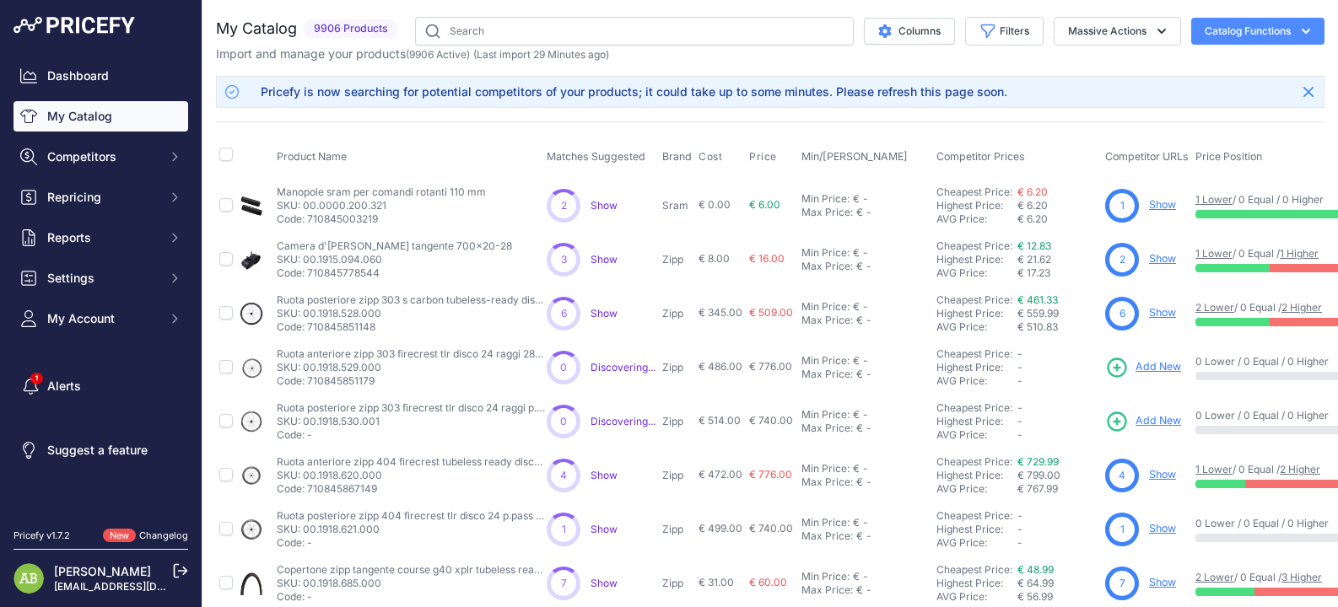
click at [127, 131] on div "Dashboard My Catalog Competitors Competitors Monitored URLs MAP infringements R…" at bounding box center [100, 197] width 175 height 273
click at [145, 142] on button "Competitors" at bounding box center [100, 157] width 175 height 30
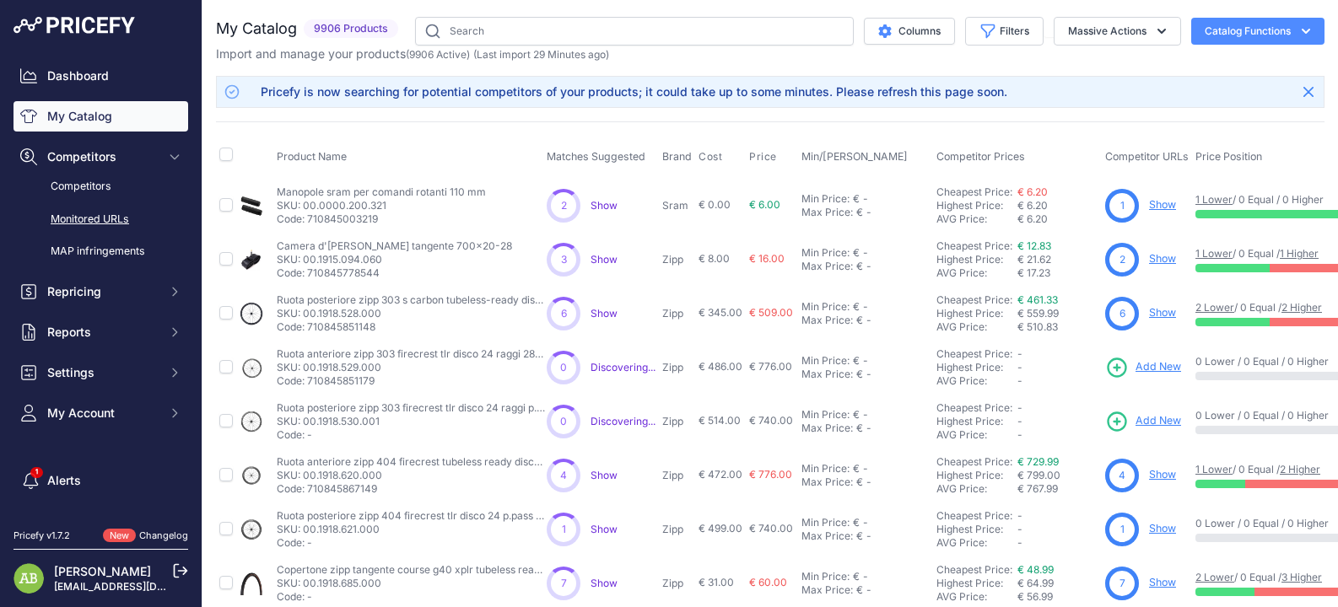
click at [118, 225] on link "Monitored URLs" at bounding box center [100, 220] width 175 height 30
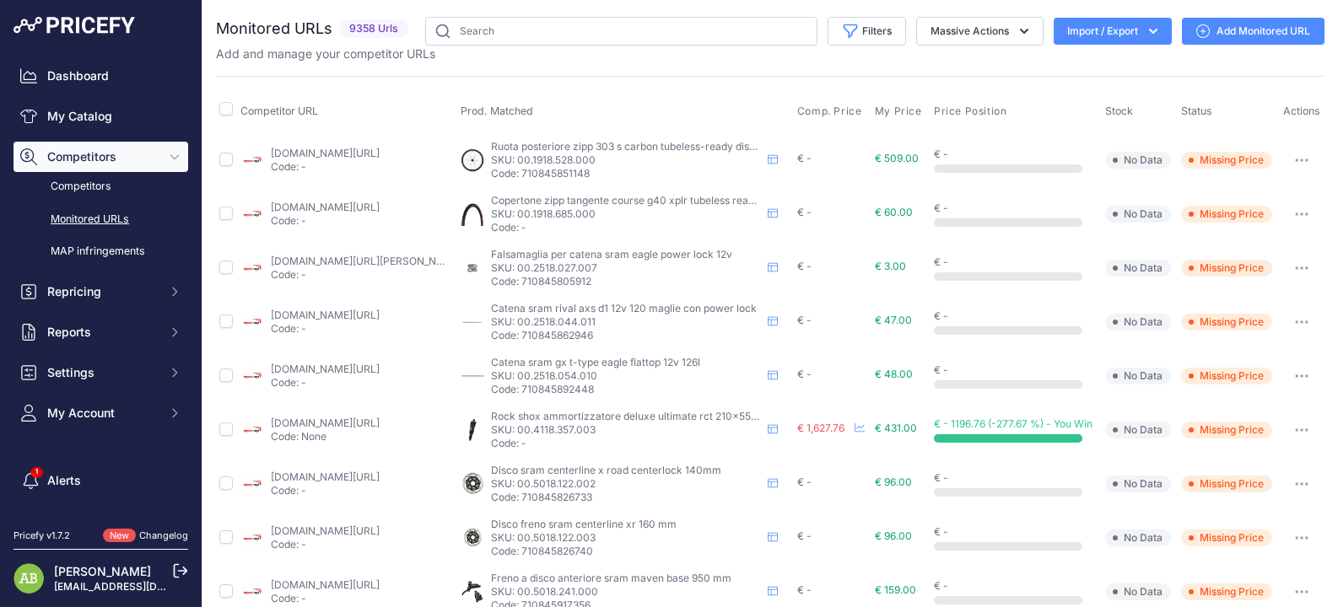
click at [843, 52] on div "Add and manage your competitor URLs" at bounding box center [770, 54] width 1108 height 17
click at [857, 22] on button "Filters" at bounding box center [867, 31] width 78 height 29
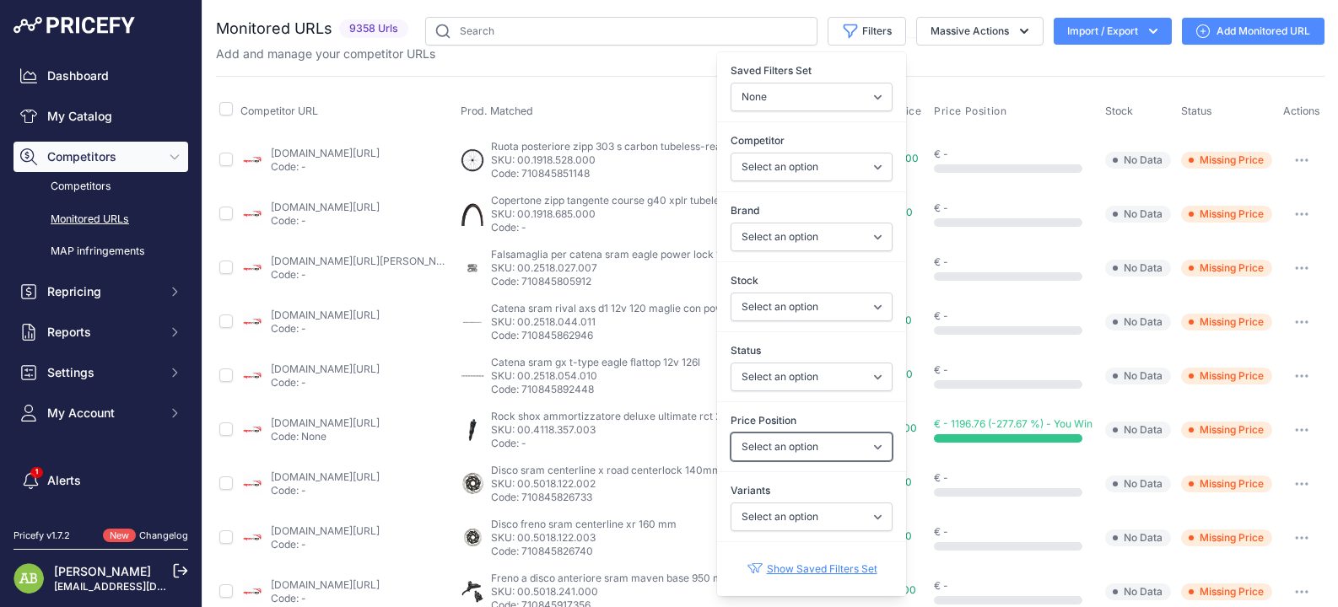
click at [827, 456] on select "Select an option I am lower Same price I am higher" at bounding box center [812, 447] width 162 height 29
select select "0"
click at [731, 433] on select "Select an option I am lower Same price I am higher" at bounding box center [812, 447] width 162 height 29
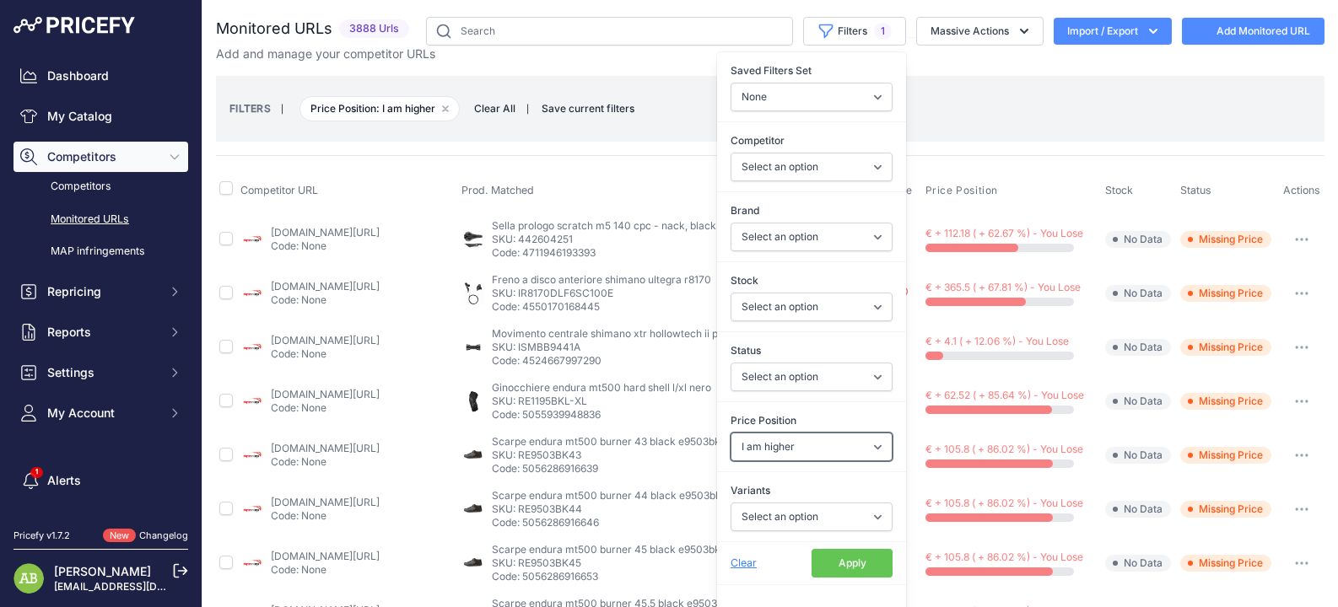
select select
click at [836, 560] on button "Apply" at bounding box center [852, 563] width 81 height 29
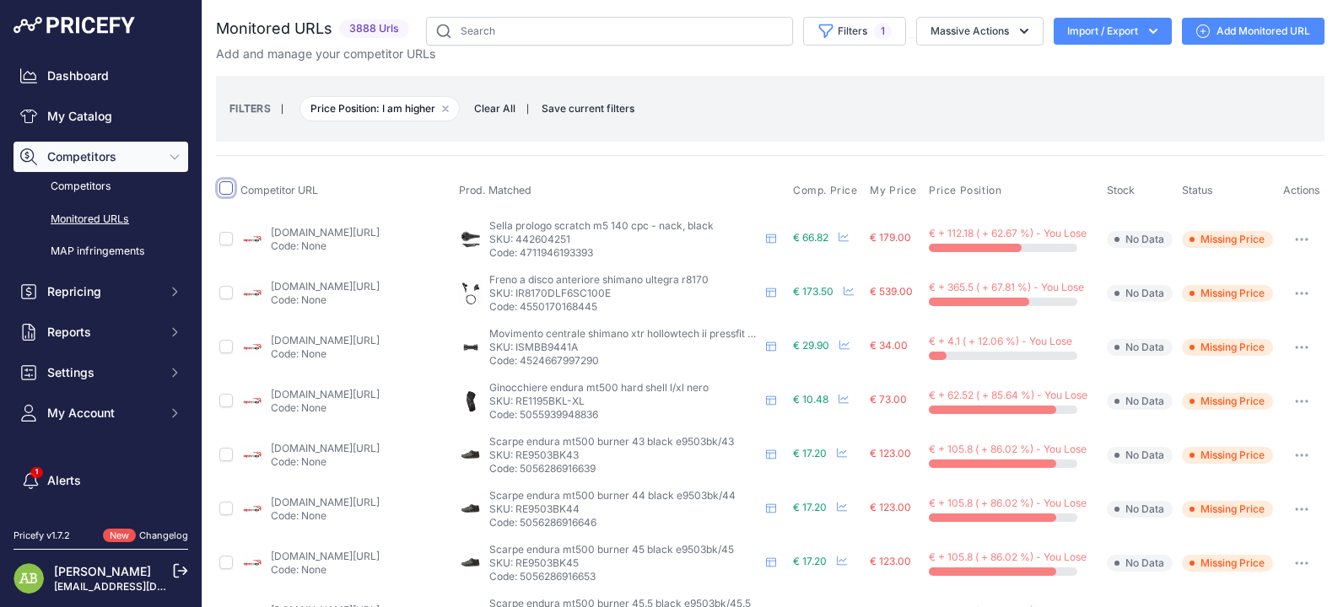
click at [228, 191] on input "checkbox" at bounding box center [225, 187] width 13 height 13
checkbox input "true"
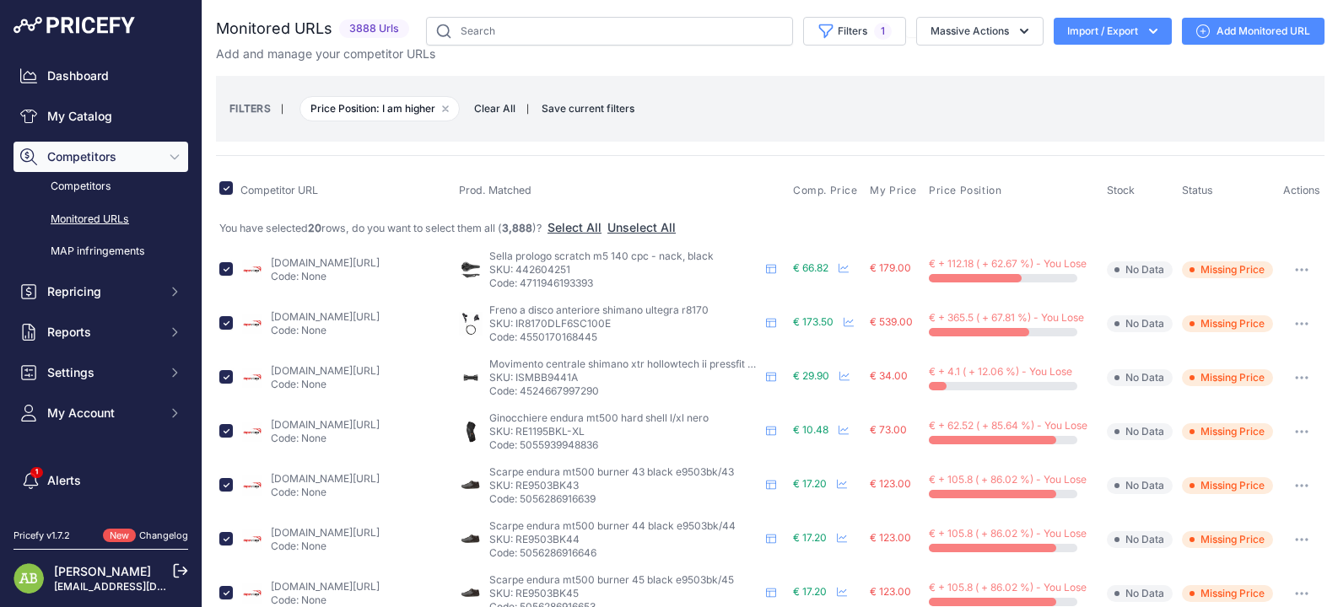
click at [495, 111] on span "Clear All" at bounding box center [495, 108] width 58 height 17
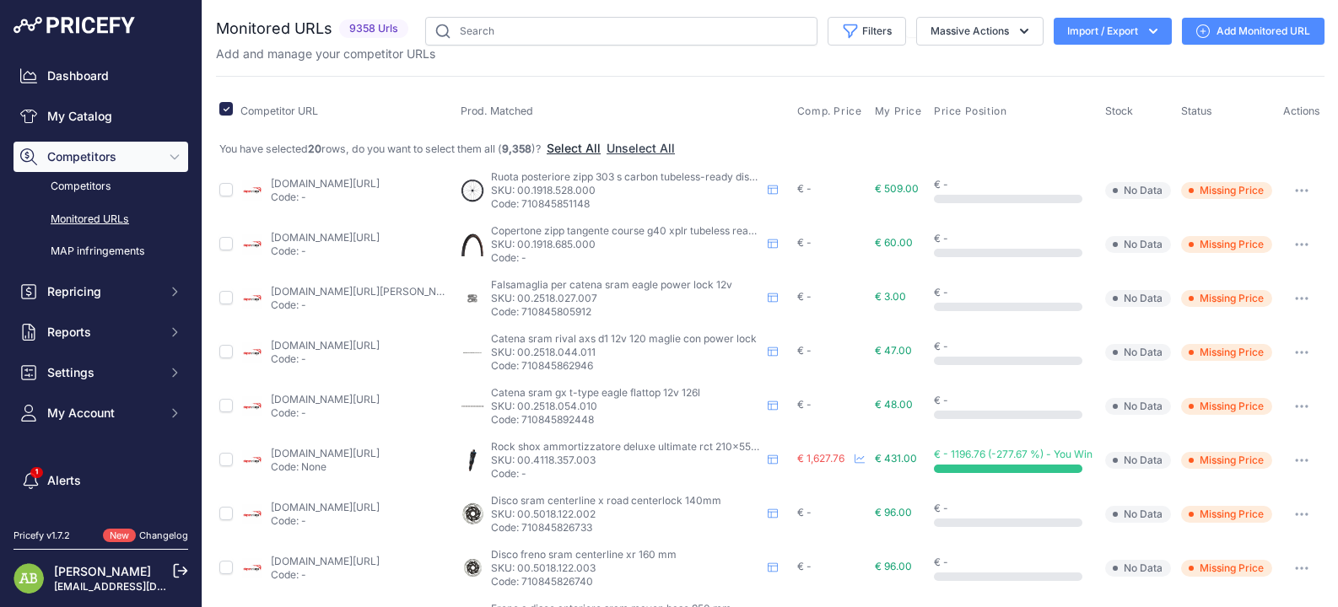
click at [585, 148] on button "Select All" at bounding box center [574, 148] width 54 height 17
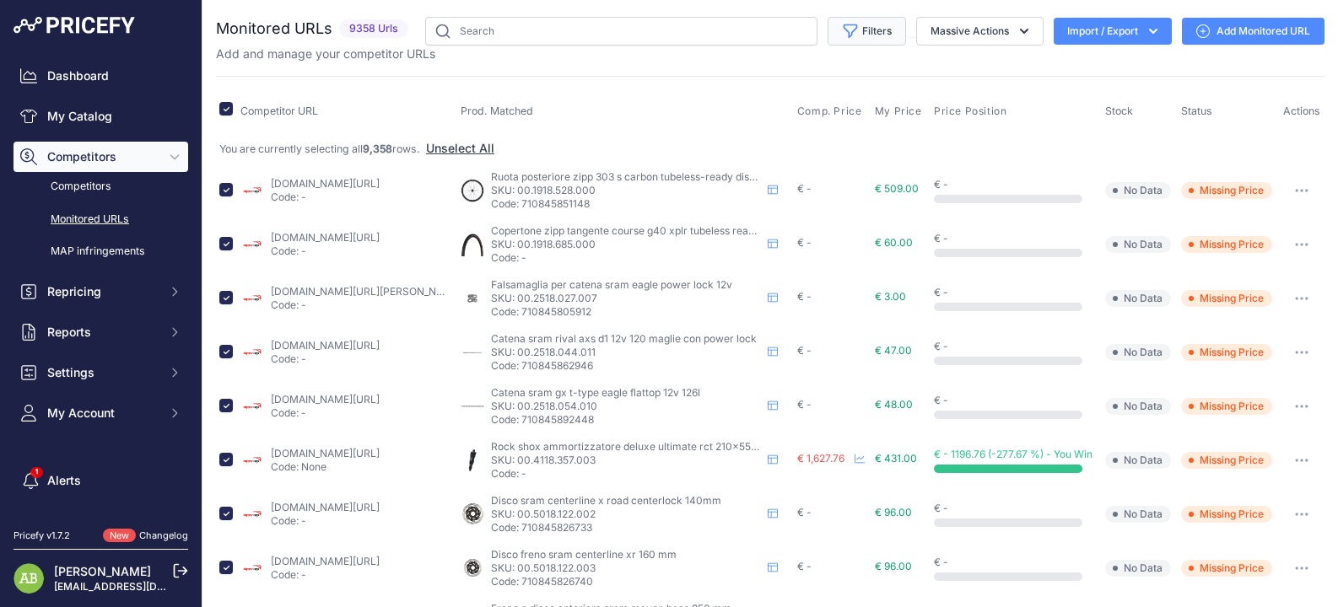
click at [879, 35] on button "Filters" at bounding box center [867, 31] width 78 height 29
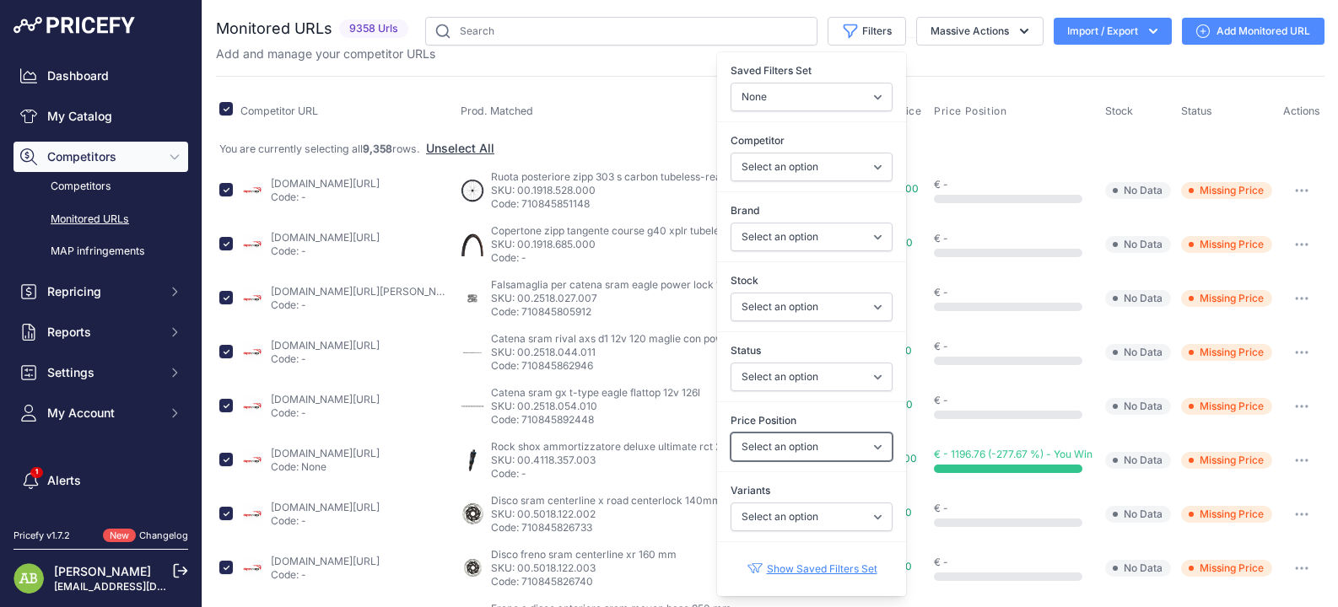
click at [799, 452] on select "Select an option I am lower Same price I am higher" at bounding box center [812, 447] width 162 height 29
select select "0"
click at [731, 433] on select "Select an option I am lower Same price I am higher" at bounding box center [812, 447] width 162 height 29
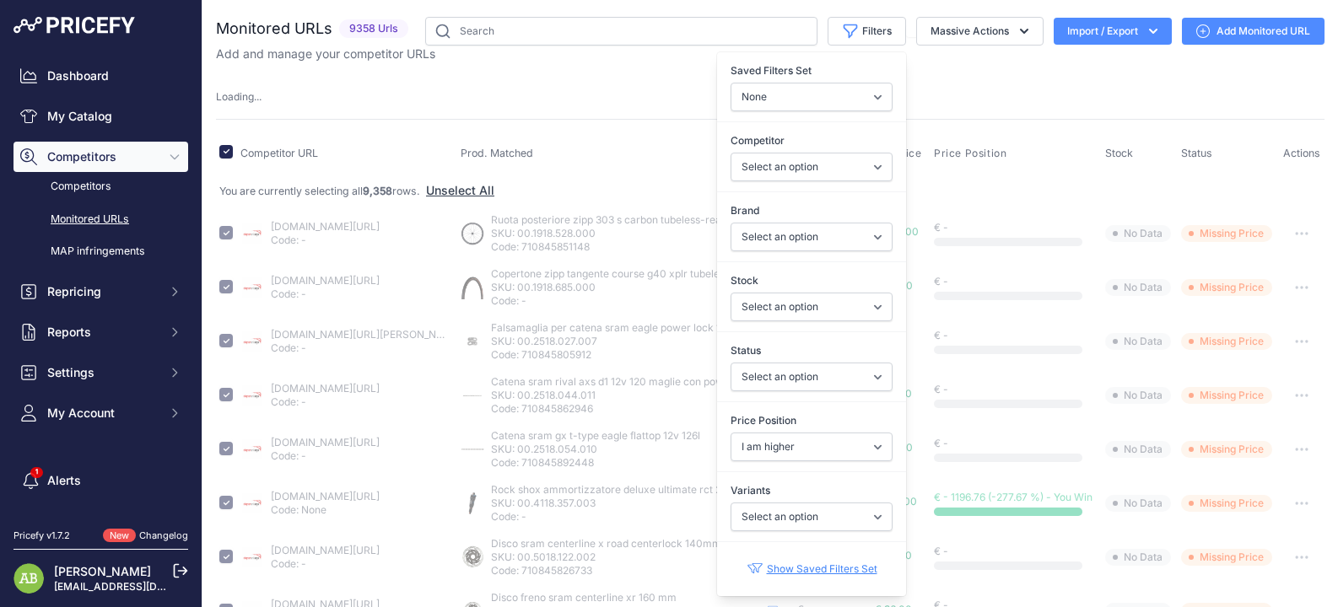
click at [571, 105] on div "Loading ..." at bounding box center [770, 97] width 1108 height 16
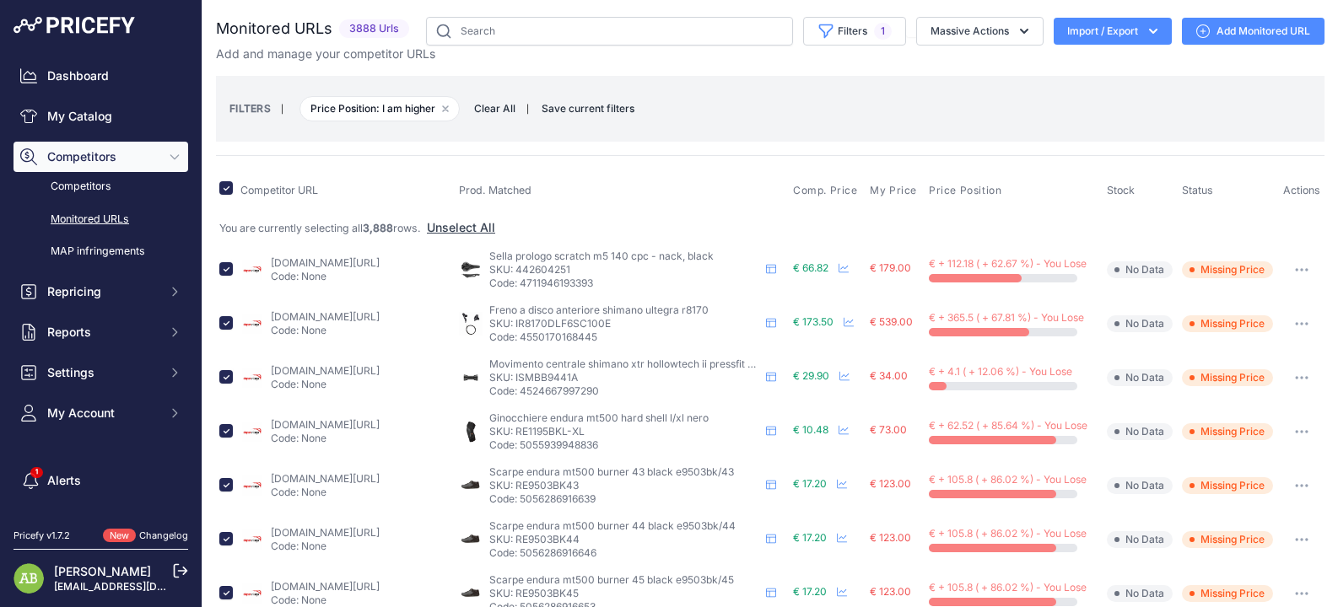
click at [1145, 34] on icon "button" at bounding box center [1153, 31] width 17 height 17
click at [1104, 105] on div "Export" at bounding box center [1111, 97] width 135 height 30
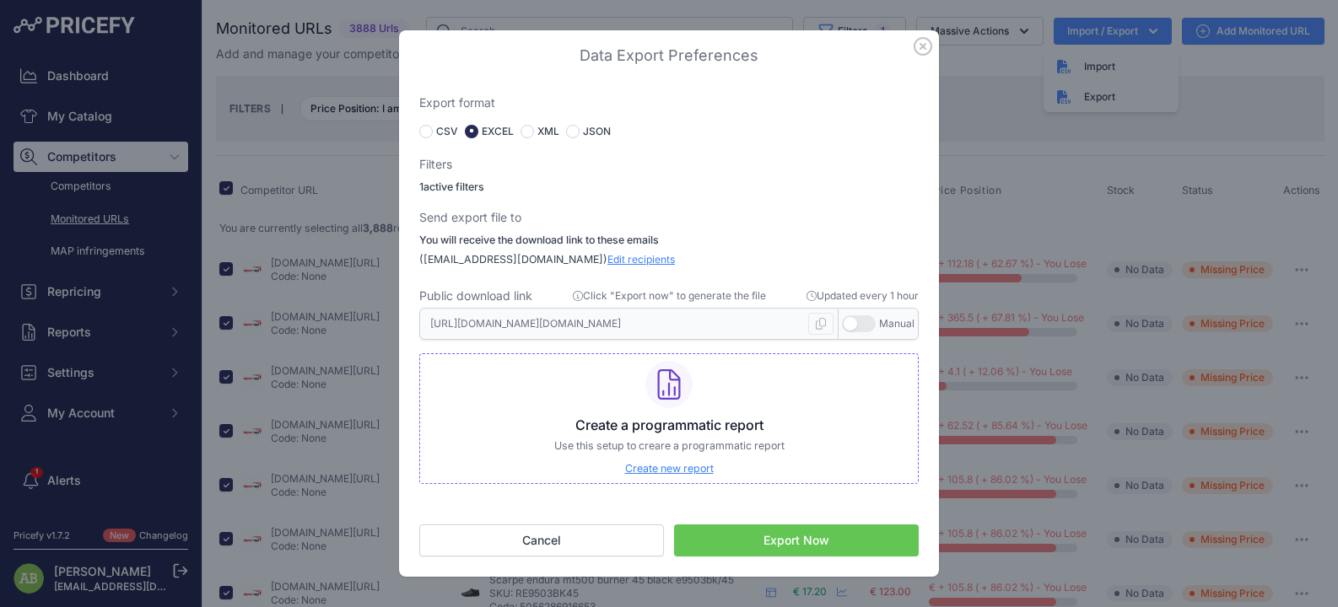
click at [791, 546] on button "Export Now" at bounding box center [796, 541] width 245 height 32
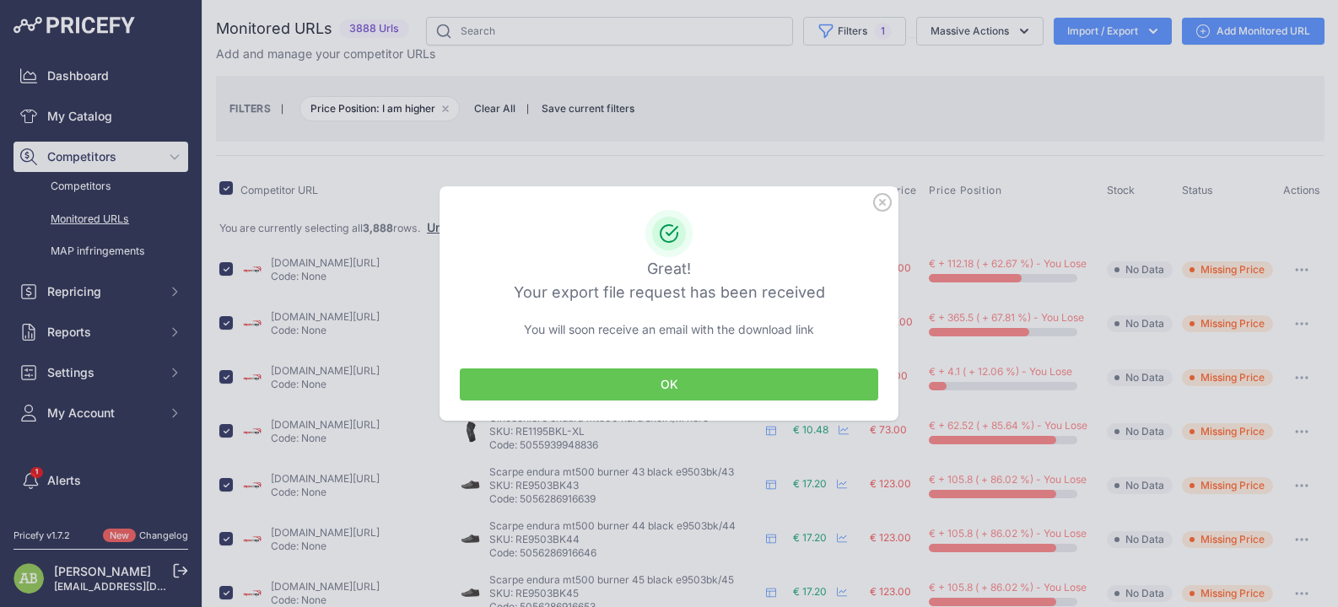
click at [736, 380] on button "OK" at bounding box center [669, 385] width 418 height 32
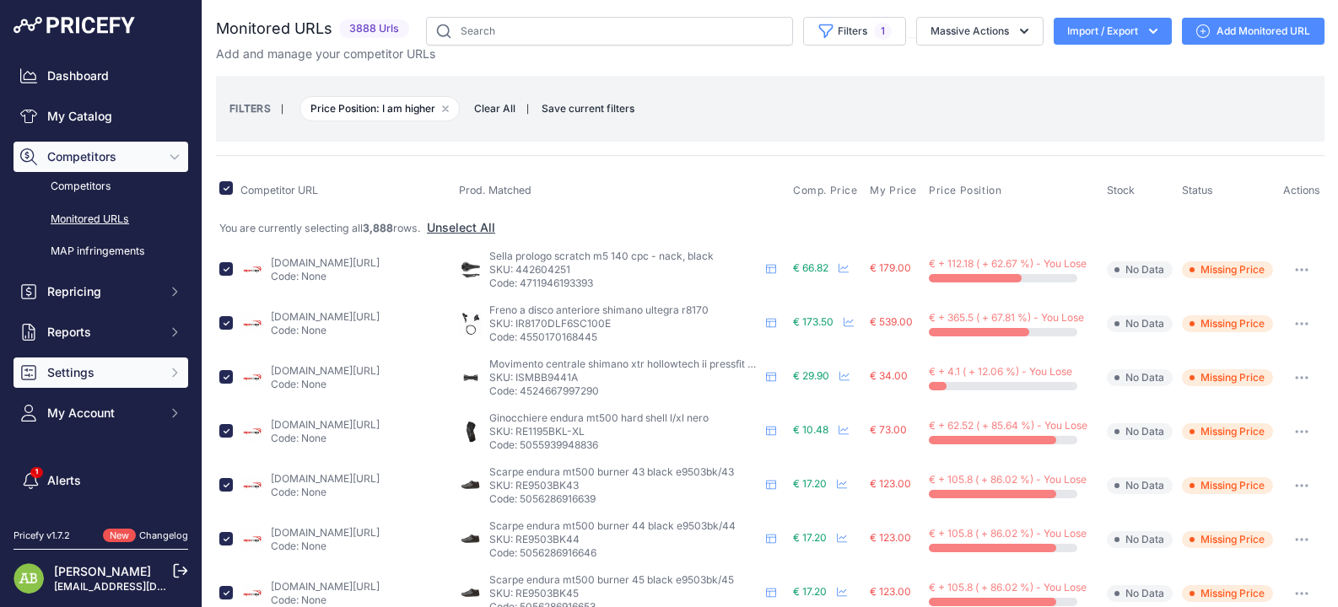
click at [71, 380] on span "Settings" at bounding box center [102, 372] width 111 height 17
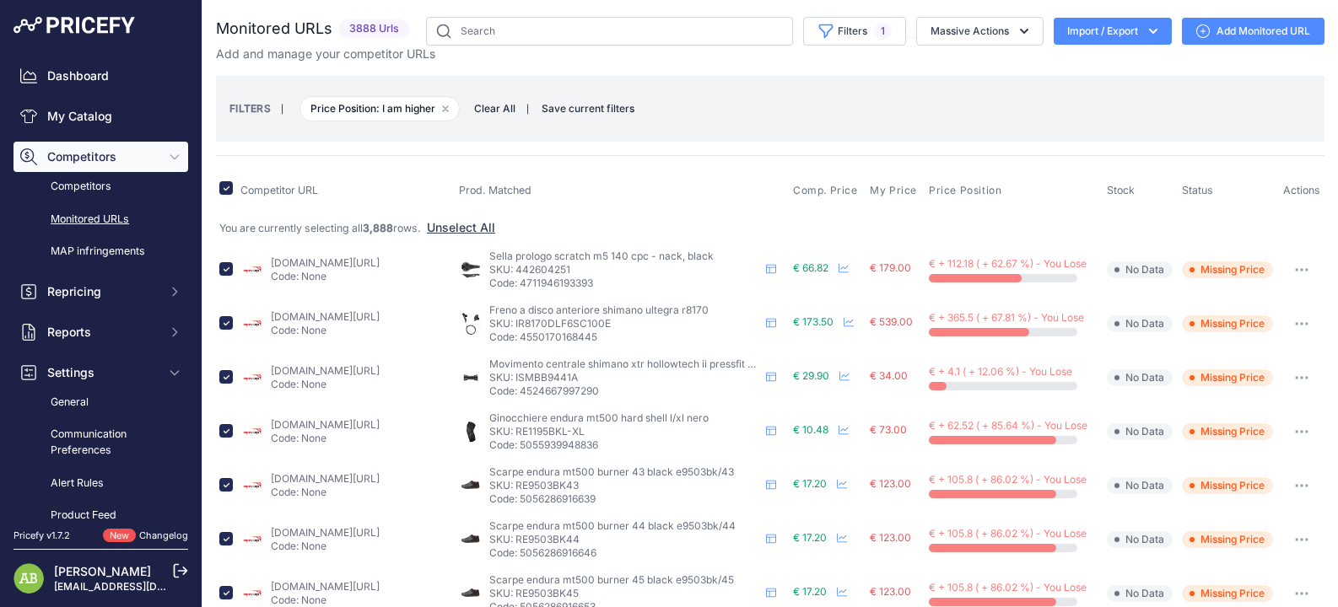
scroll to position [253, 0]
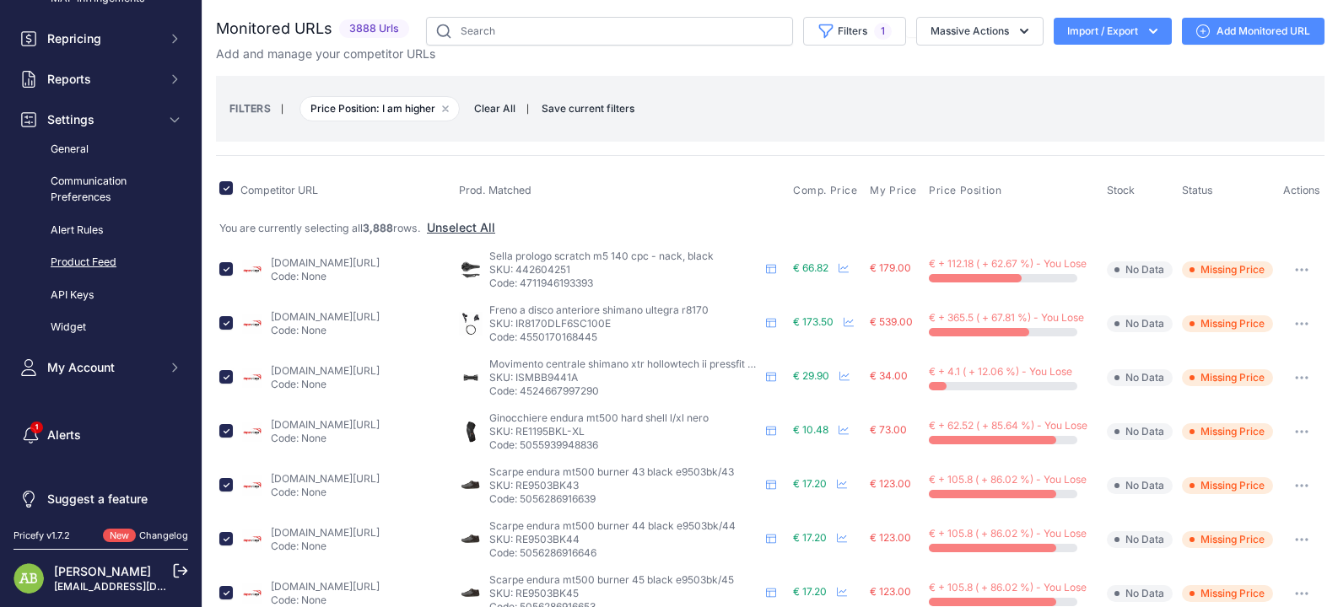
click at [72, 256] on link "Product Feed" at bounding box center [100, 263] width 175 height 30
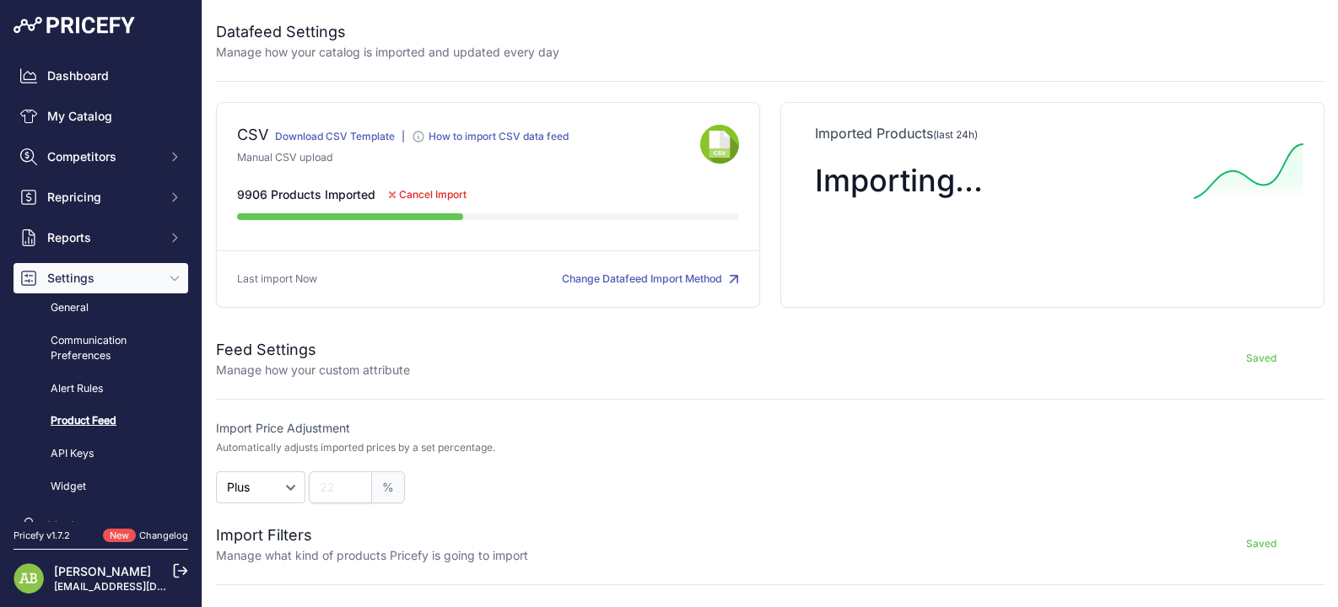
click at [376, 107] on div "CSV Download CSV Template |" at bounding box center [488, 205] width 544 height 206
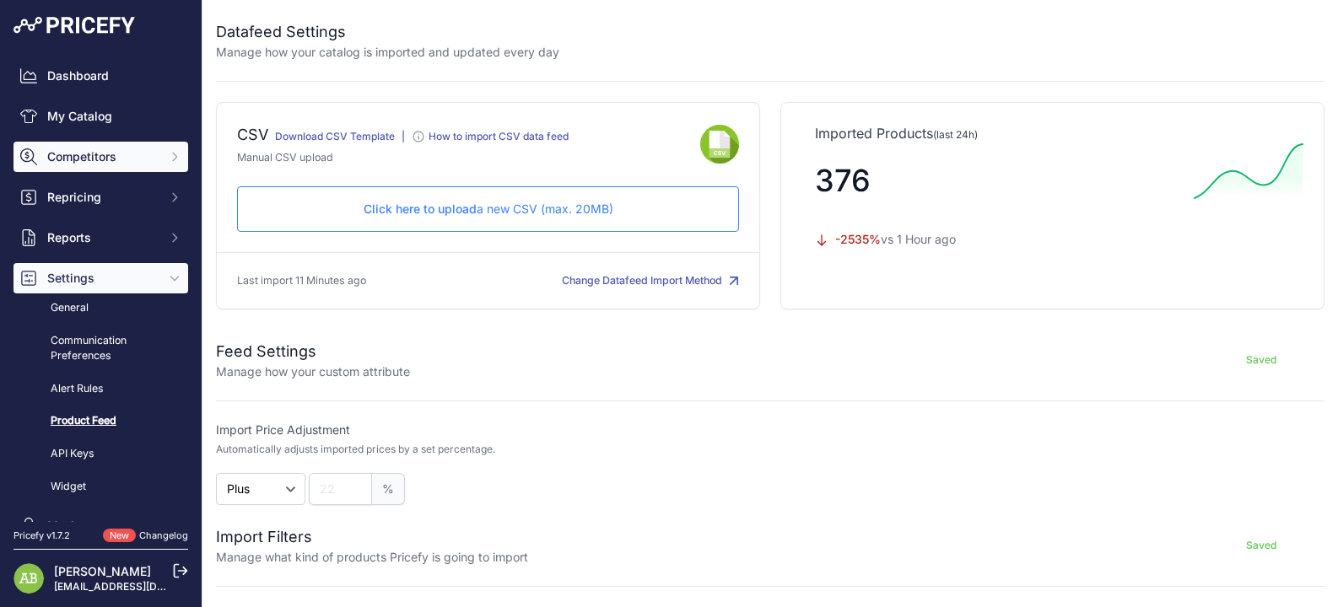
click at [92, 154] on span "Competitors" at bounding box center [102, 156] width 111 height 17
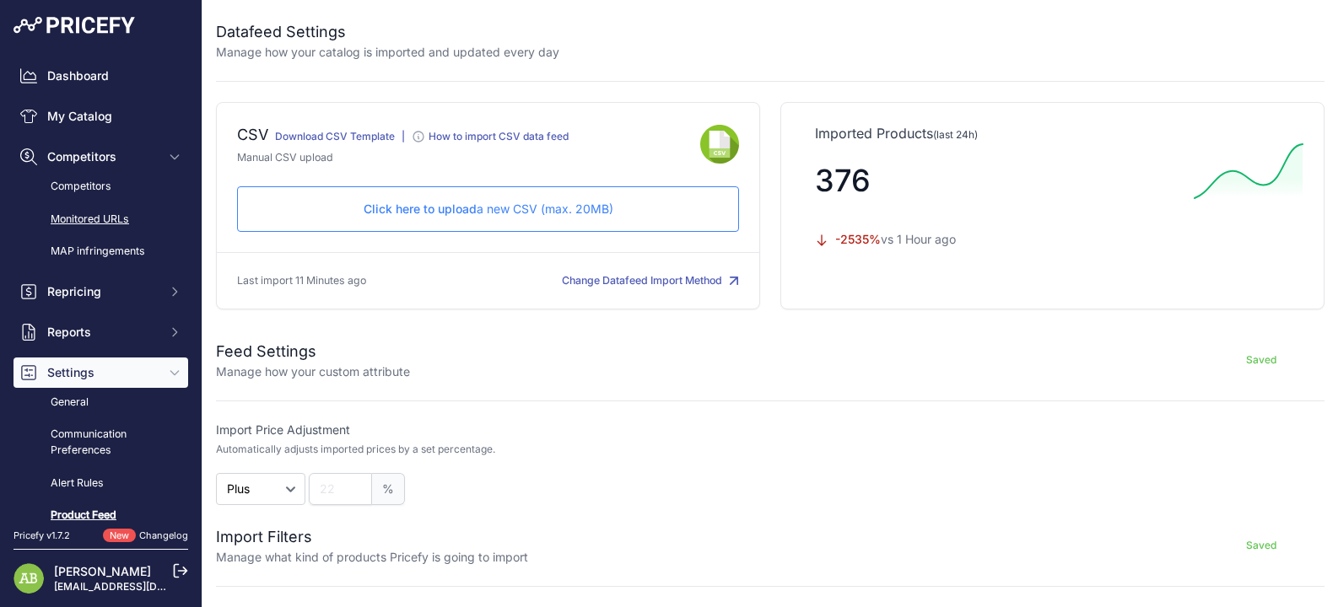
click at [82, 223] on link "Monitored URLs" at bounding box center [100, 220] width 175 height 30
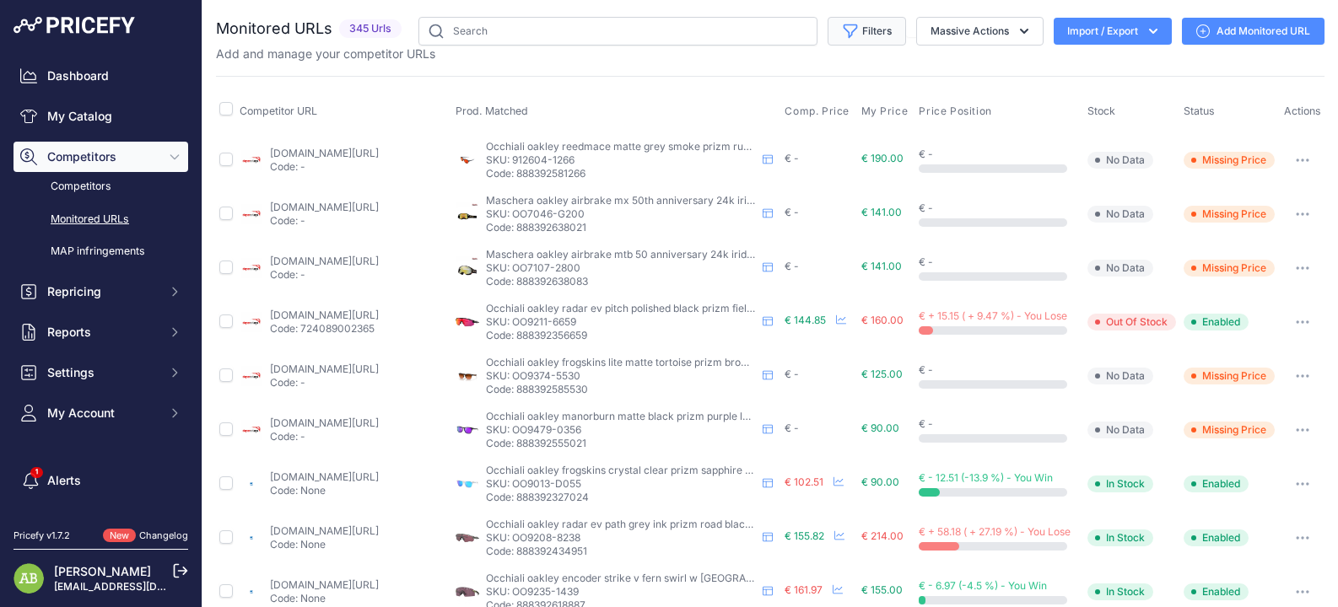
click at [844, 30] on icon "button" at bounding box center [850, 31] width 13 height 13
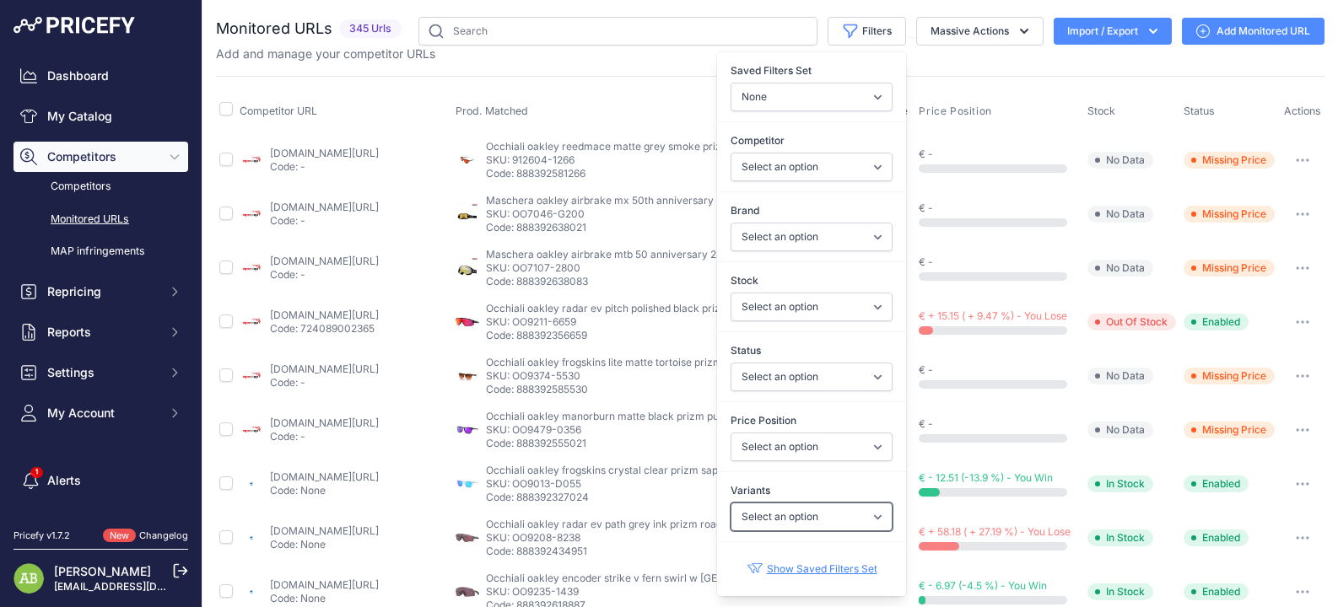
click at [774, 508] on select "Select an option Yes No" at bounding box center [812, 517] width 162 height 29
click at [777, 466] on div "Price Position Select an option I am lower Same price I am higher" at bounding box center [811, 437] width 189 height 62
click at [779, 440] on select "Select an option I am lower Same price I am higher" at bounding box center [812, 447] width 162 height 29
select select "0"
click at [731, 433] on select "Select an option I am lower Same price I am higher" at bounding box center [812, 447] width 162 height 29
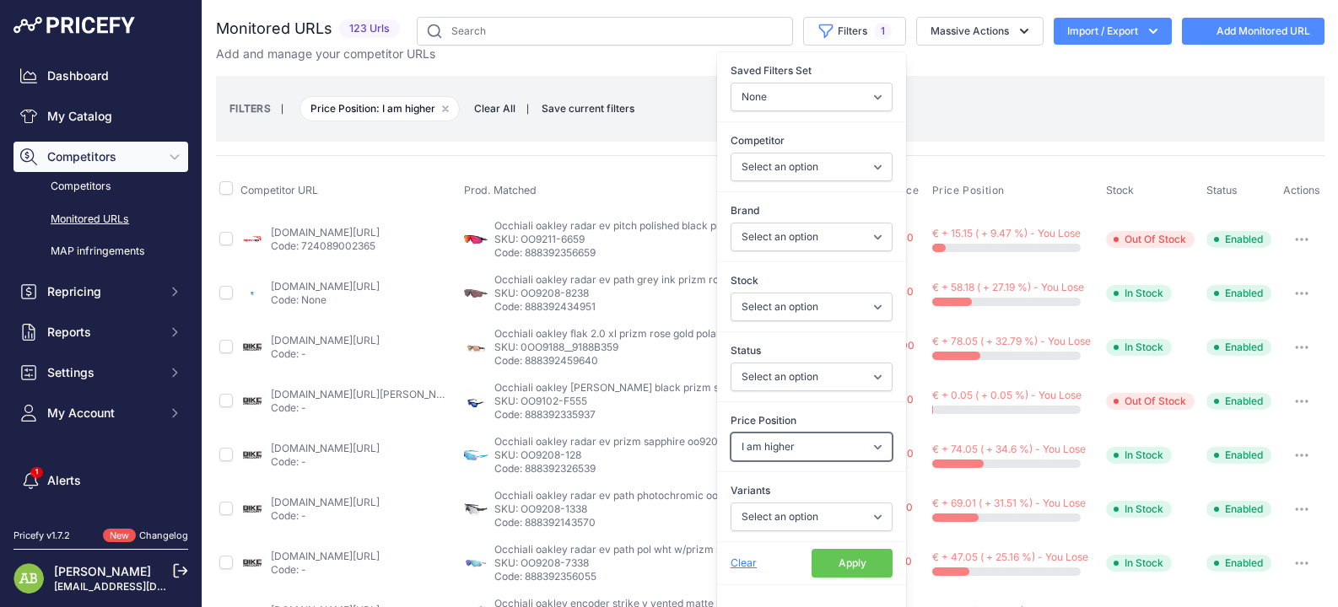
select select
click at [222, 191] on input "checkbox" at bounding box center [225, 187] width 13 height 13
checkbox input "true"
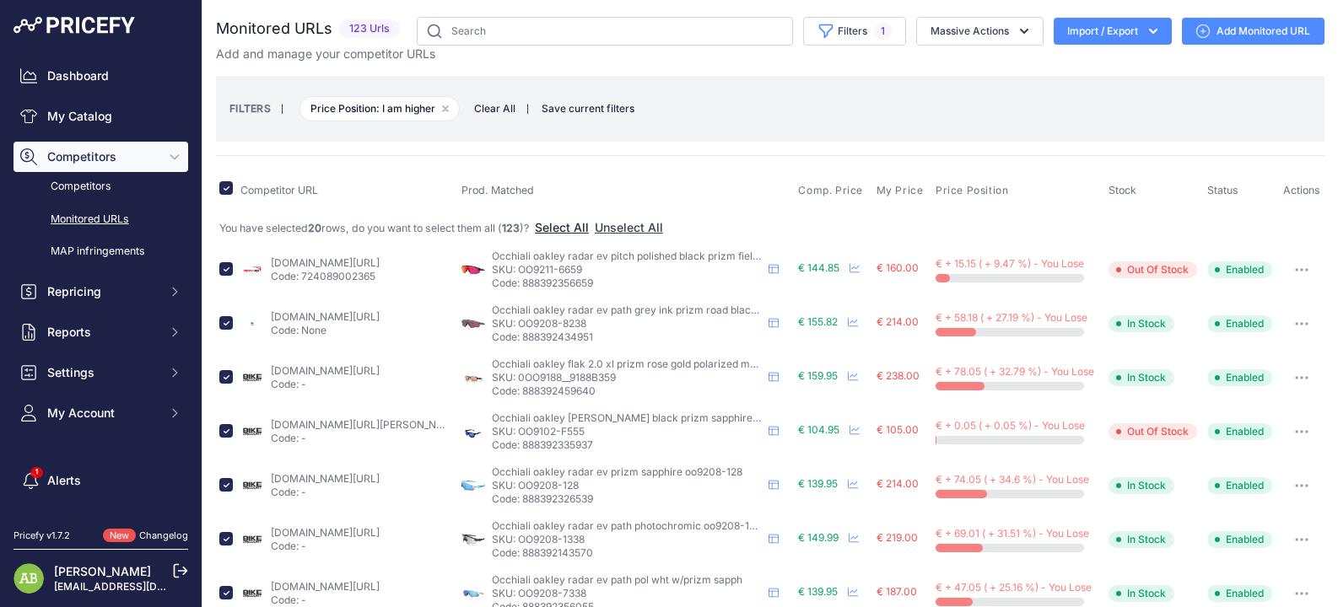
click at [583, 228] on button "Select All" at bounding box center [562, 227] width 54 height 17
click at [1075, 31] on button "Import / Export" at bounding box center [1113, 31] width 118 height 27
click at [1080, 102] on div "Export" at bounding box center [1111, 97] width 135 height 30
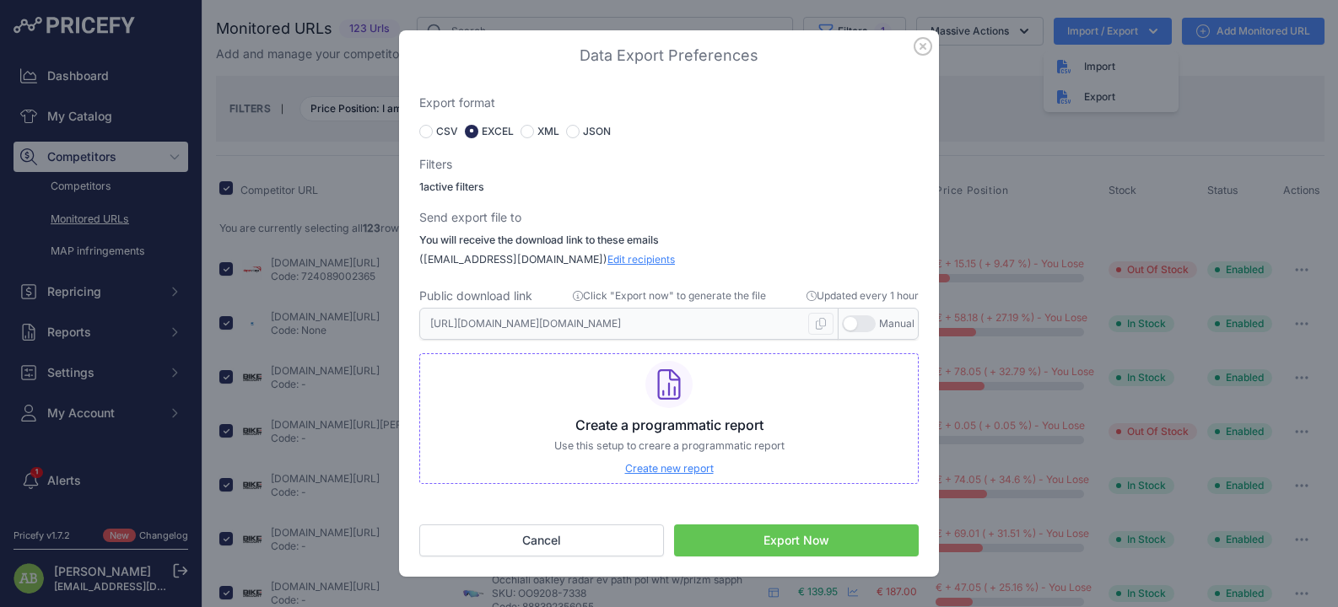
click at [784, 541] on button "Export Now" at bounding box center [796, 541] width 245 height 32
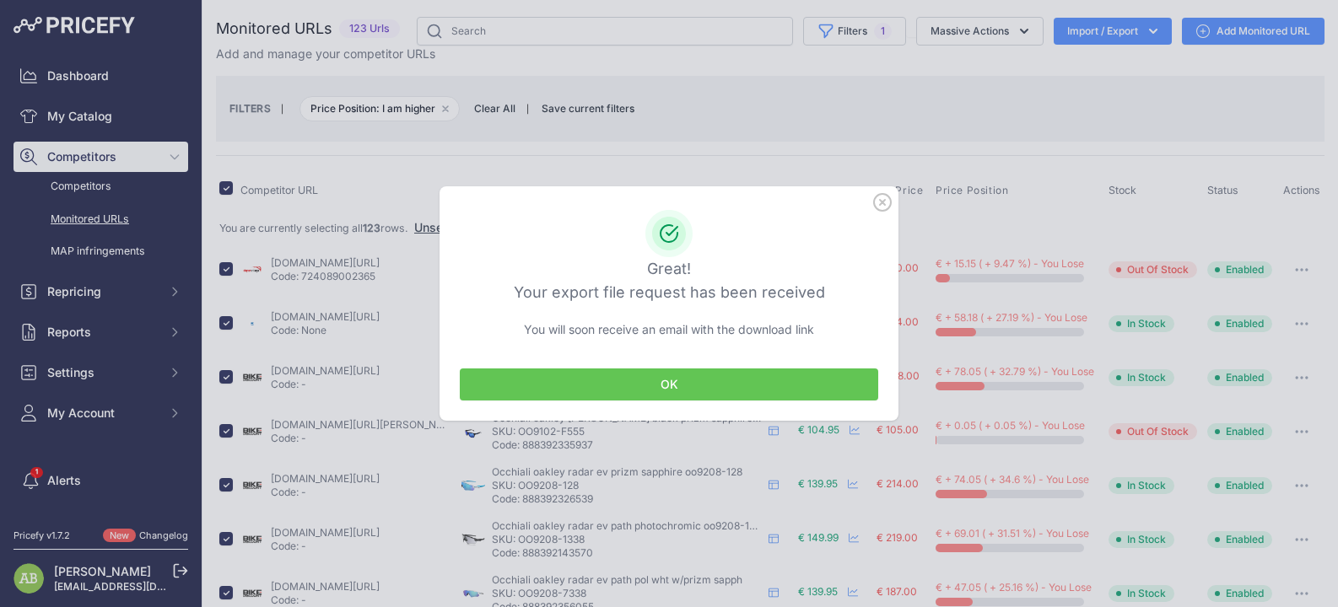
click at [663, 382] on button "OK" at bounding box center [669, 385] width 418 height 32
